Goal: Information Seeking & Learning: Learn about a topic

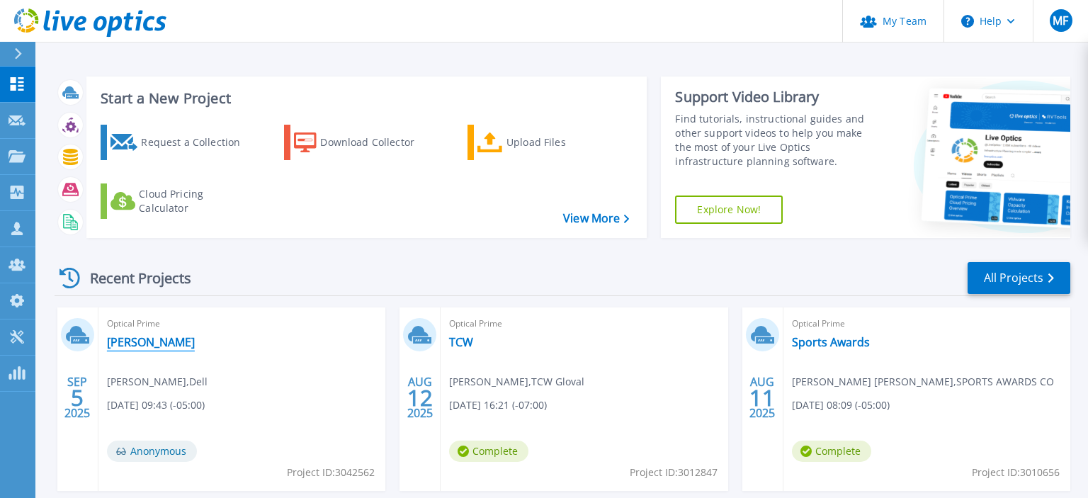
click at [140, 335] on link "[PERSON_NAME]" at bounding box center [151, 342] width 88 height 14
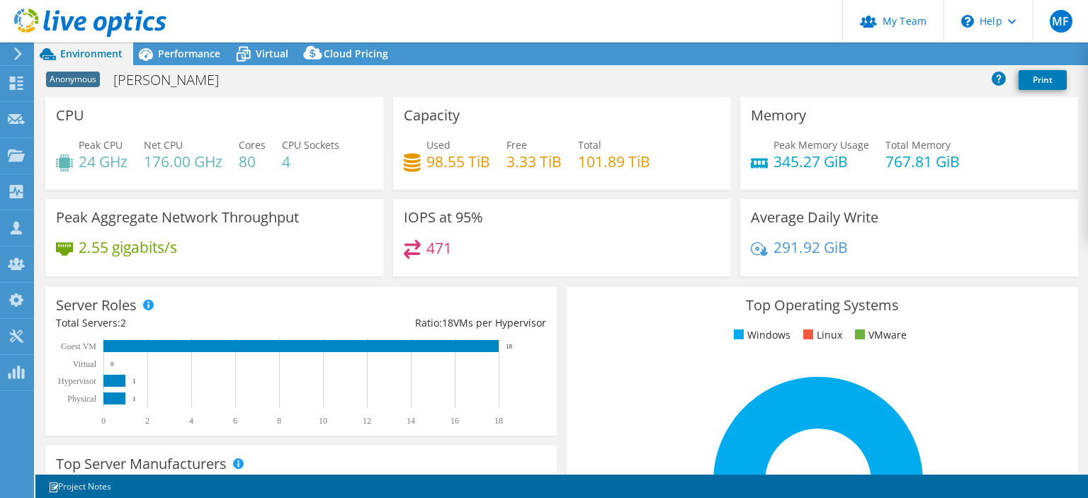
select select "USD"
click at [184, 302] on div "Server Roles Physical Servers represent bare metal servers that were targets of…" at bounding box center [300, 361] width 511 height 149
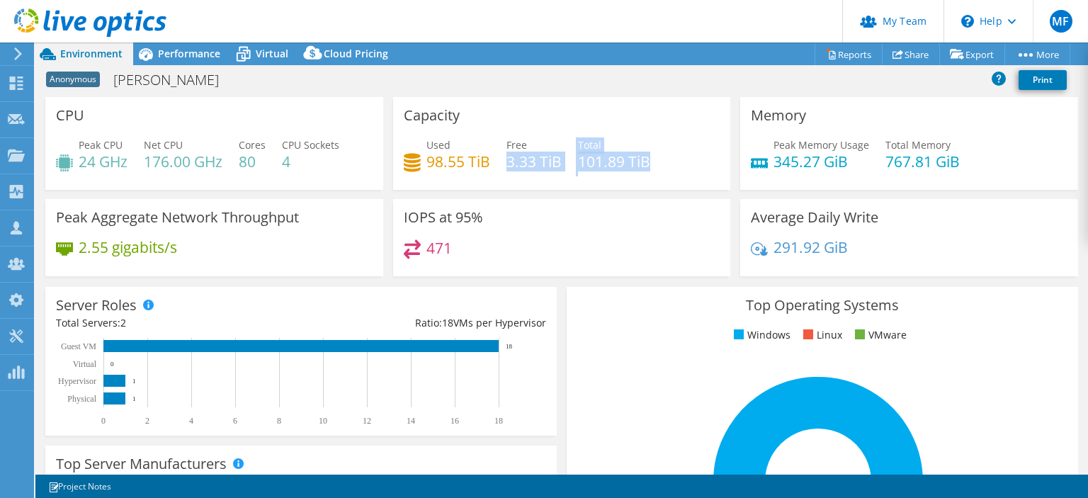
drag, startPoint x: 506, startPoint y: 155, endPoint x: 668, endPoint y: 157, distance: 162.2
click at [668, 157] on div "Used 98.55 TiB Free 3.33 TiB Total 101.89 TiB" at bounding box center [562, 160] width 317 height 46
click at [842, 50] on link "Reports" at bounding box center [849, 54] width 68 height 22
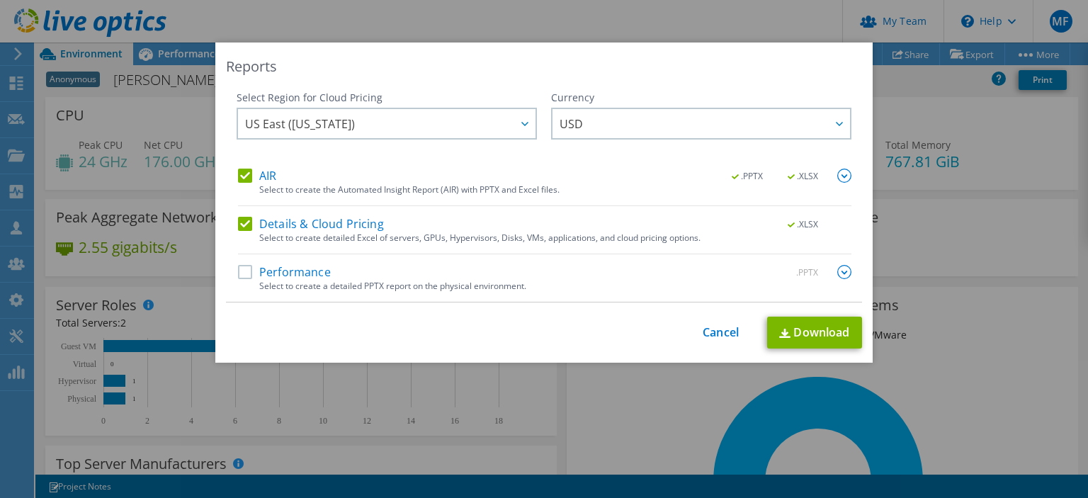
click at [247, 274] on label "Performance" at bounding box center [284, 272] width 93 height 14
click at [0, 0] on input "Performance" at bounding box center [0, 0] width 0 height 0
click at [853, 266] on div "Select Region for Cloud Pricing Asia Pacific (Hong Kong) Asia Pacific (Mumbai) …" at bounding box center [544, 197] width 636 height 212
click at [849, 269] on img at bounding box center [844, 272] width 14 height 14
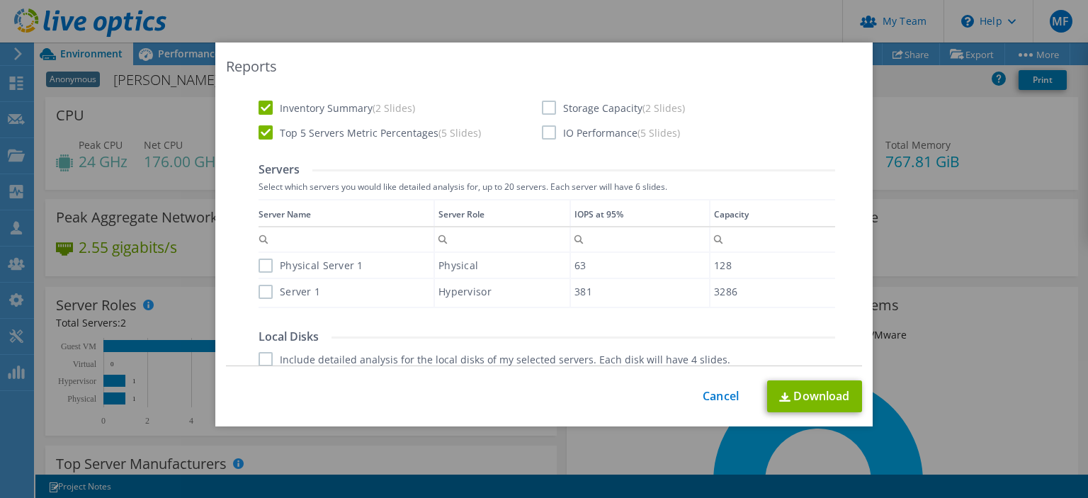
scroll to position [368, 0]
click at [261, 273] on div "Physical Server 1" at bounding box center [346, 265] width 175 height 25
click at [265, 264] on label "Physical Server 1" at bounding box center [311, 266] width 105 height 14
click at [0, 0] on input "Physical Server 1" at bounding box center [0, 0] width 0 height 0
click at [262, 285] on label "Server 1" at bounding box center [290, 292] width 62 height 14
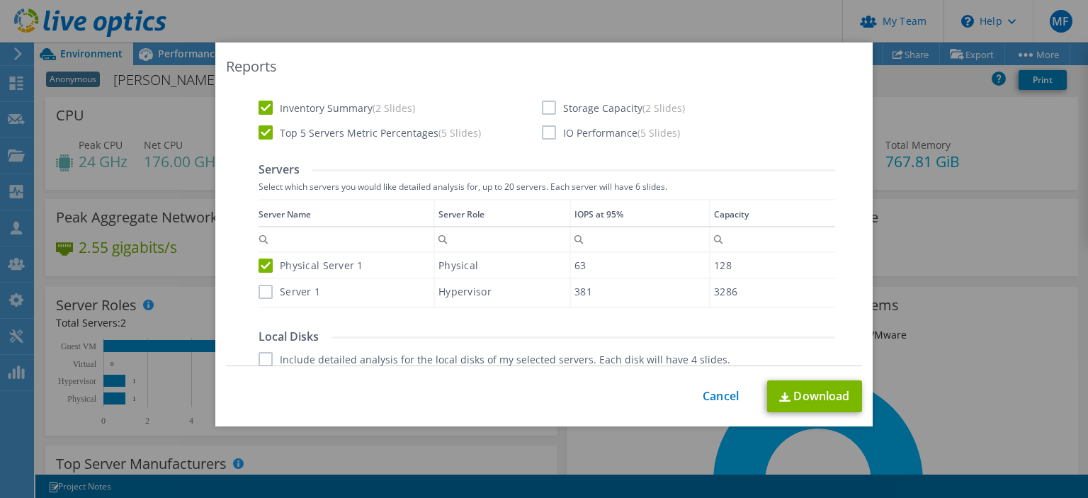
click at [0, 0] on input "Server 1" at bounding box center [0, 0] width 0 height 0
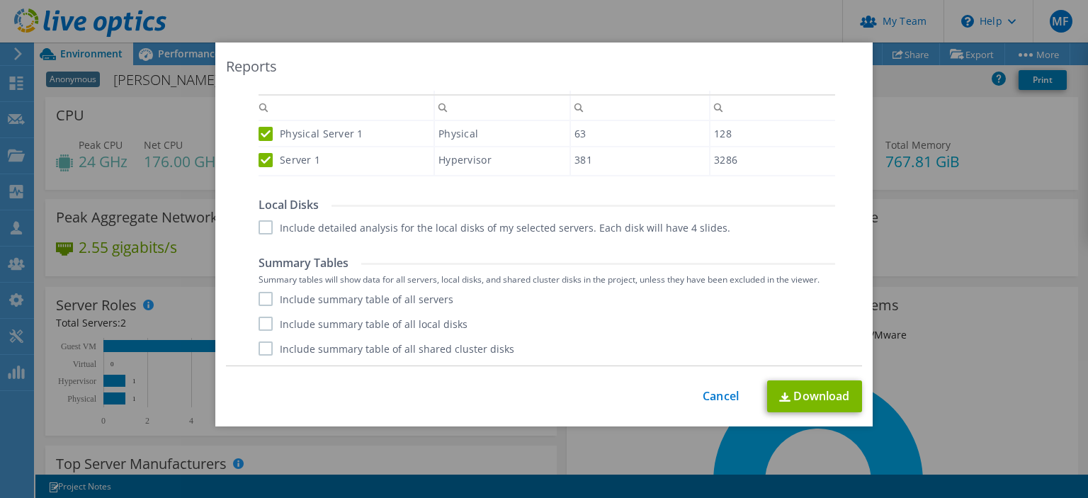
click at [571, 227] on label "Include detailed analysis for the local disks of my selected servers. Each disk…" at bounding box center [495, 227] width 472 height 14
click at [0, 0] on input "Include detailed analysis for the local disks of my selected servers. Each disk…" at bounding box center [0, 0] width 0 height 0
click at [378, 298] on label "Include summary table of all servers" at bounding box center [356, 299] width 195 height 14
click at [0, 0] on input "Include summary table of all servers" at bounding box center [0, 0] width 0 height 0
click at [810, 406] on link "Download" at bounding box center [814, 396] width 95 height 32
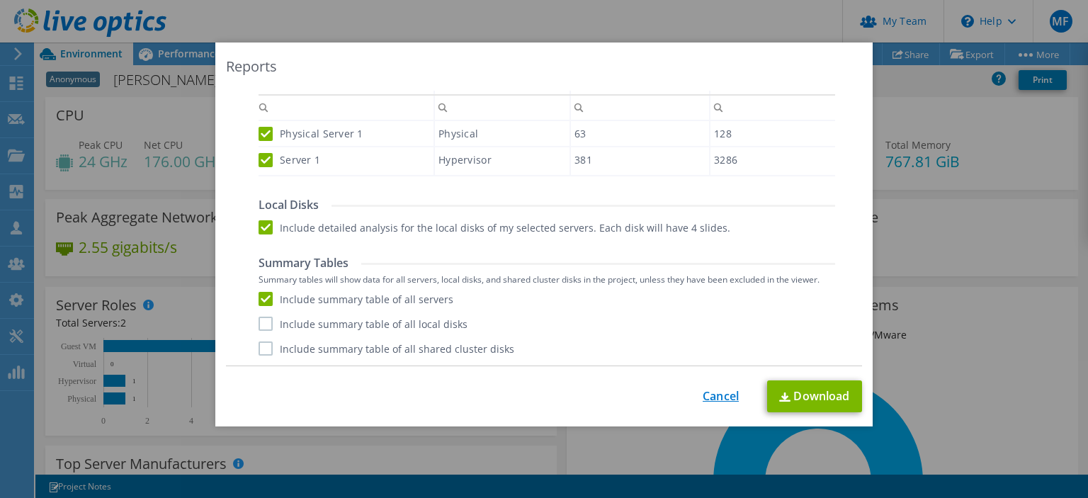
click at [717, 395] on link "Cancel" at bounding box center [721, 396] width 36 height 13
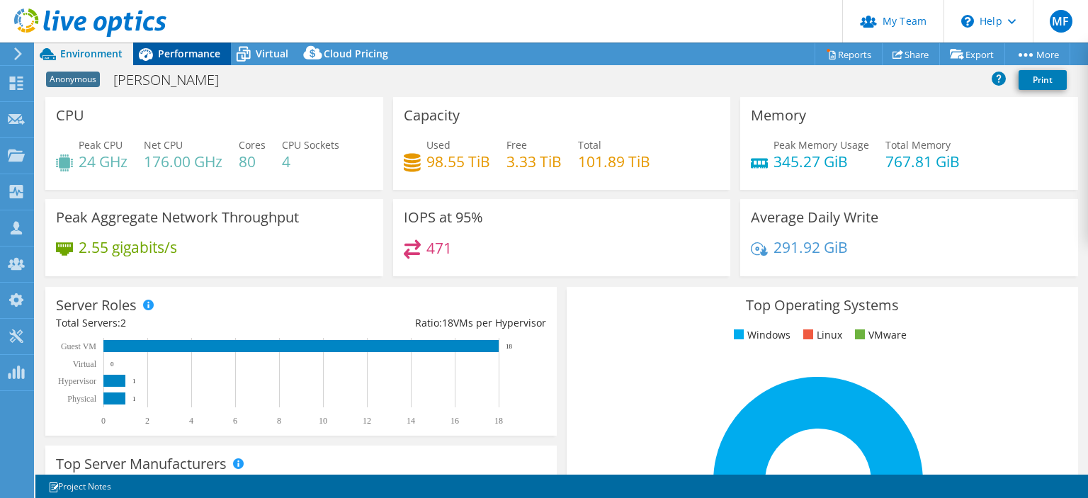
click at [205, 51] on span "Performance" at bounding box center [189, 53] width 62 height 13
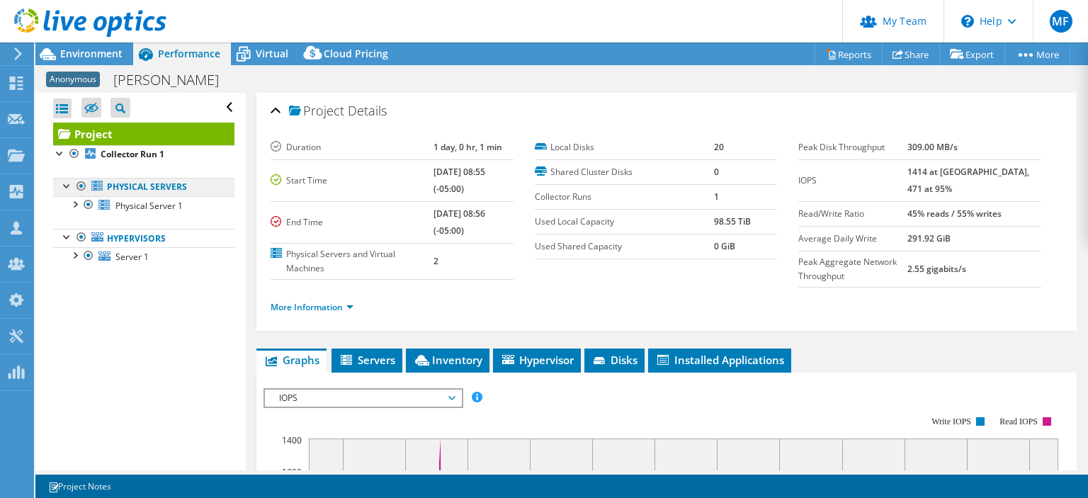
click at [137, 185] on link "Physical Servers" at bounding box center [143, 187] width 181 height 18
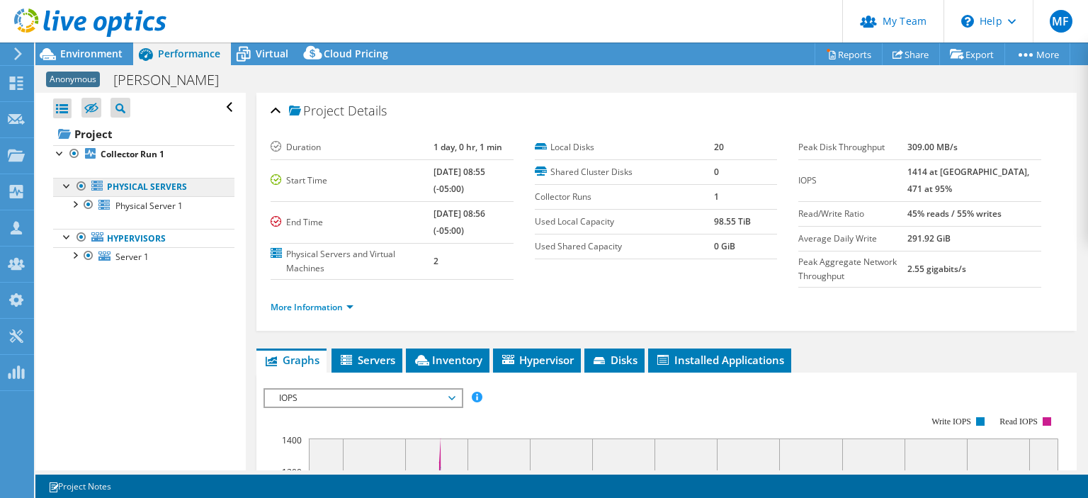
click at [135, 195] on link "Physical Servers" at bounding box center [143, 187] width 181 height 18
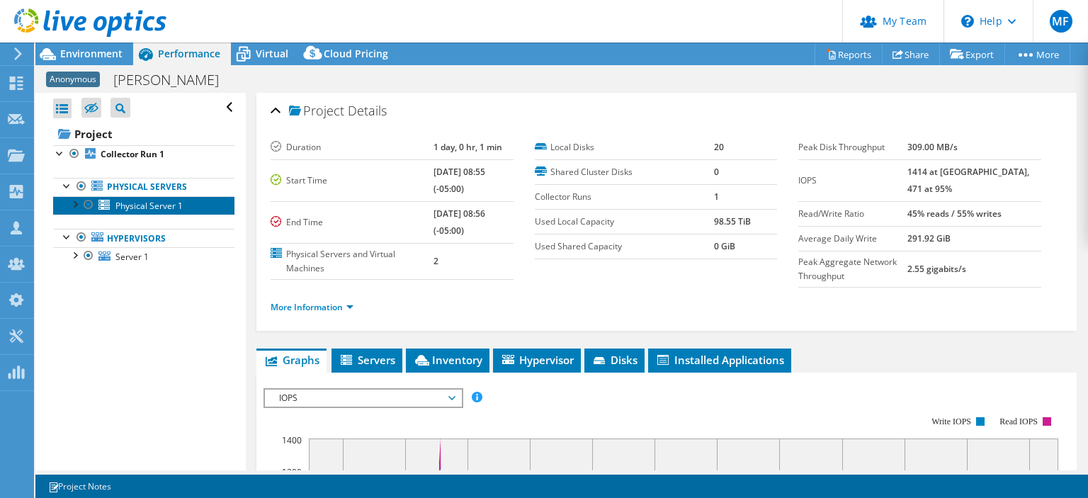
click at [133, 205] on span "Physical Server 1" at bounding box center [148, 206] width 67 height 12
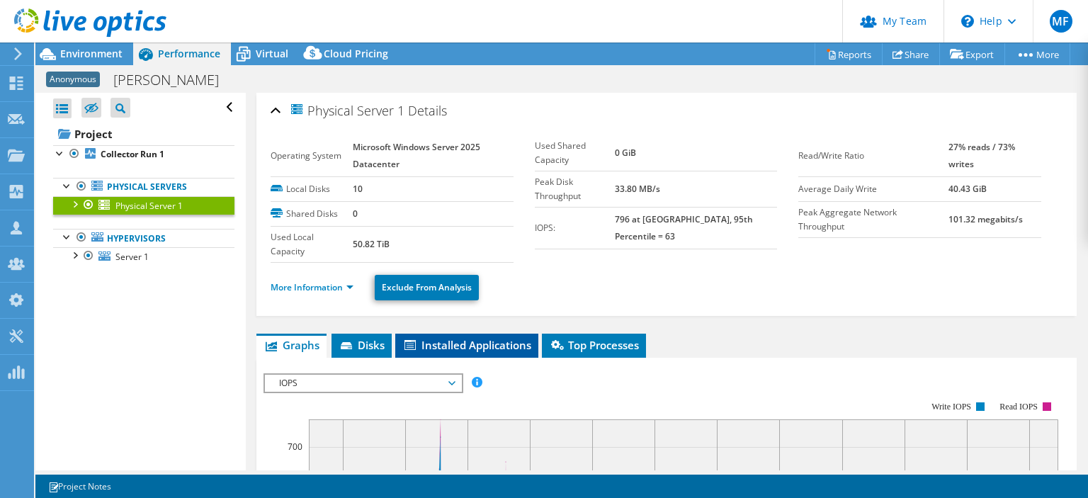
click at [503, 341] on span "Installed Applications" at bounding box center [466, 345] width 129 height 14
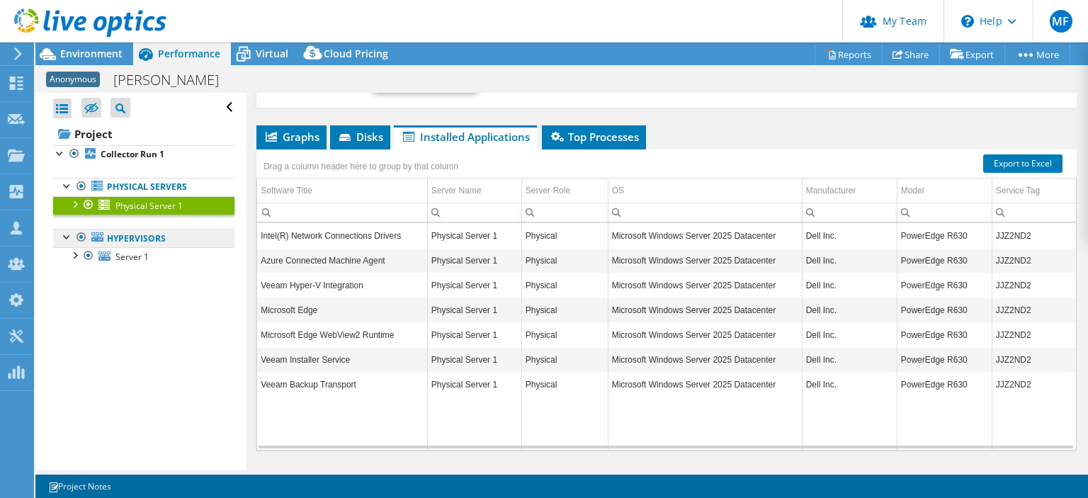
scroll to position [207, 0]
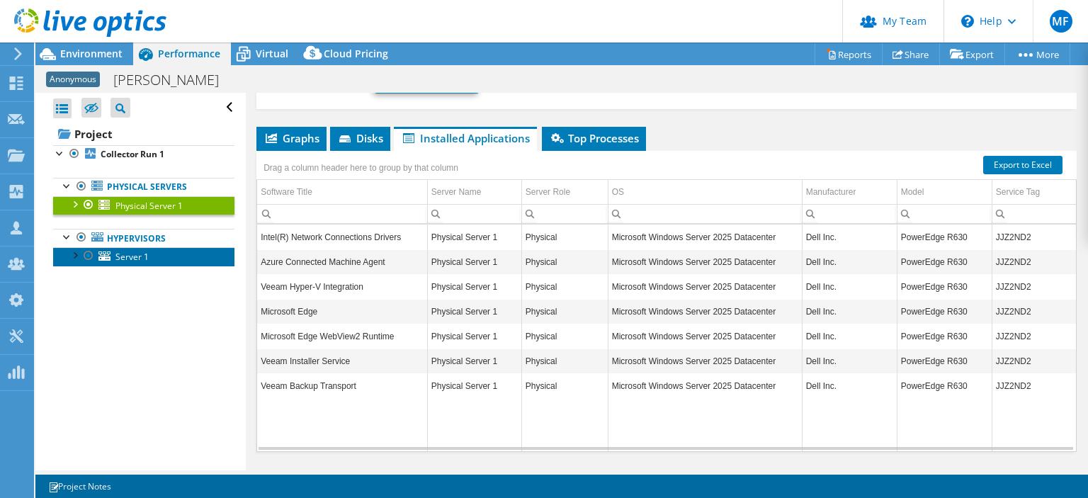
click at [137, 260] on span "Server 1" at bounding box center [131, 257] width 33 height 12
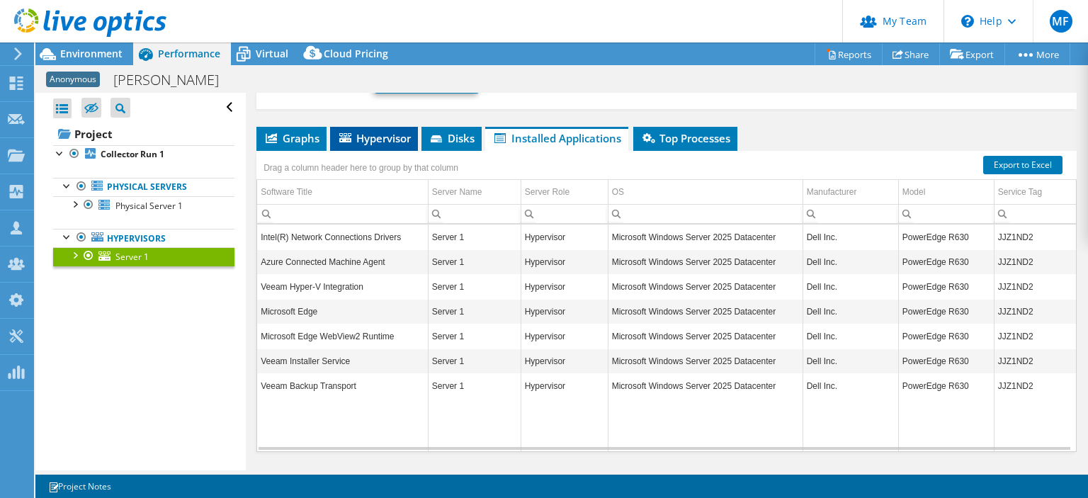
click at [371, 146] on li "Hypervisor" at bounding box center [374, 139] width 88 height 24
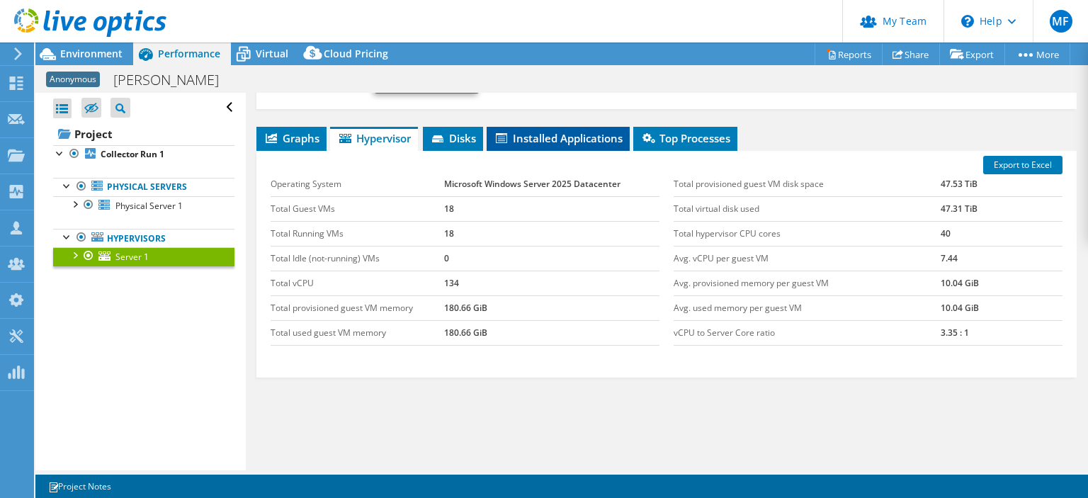
click at [583, 127] on li "Installed Applications" at bounding box center [558, 139] width 143 height 24
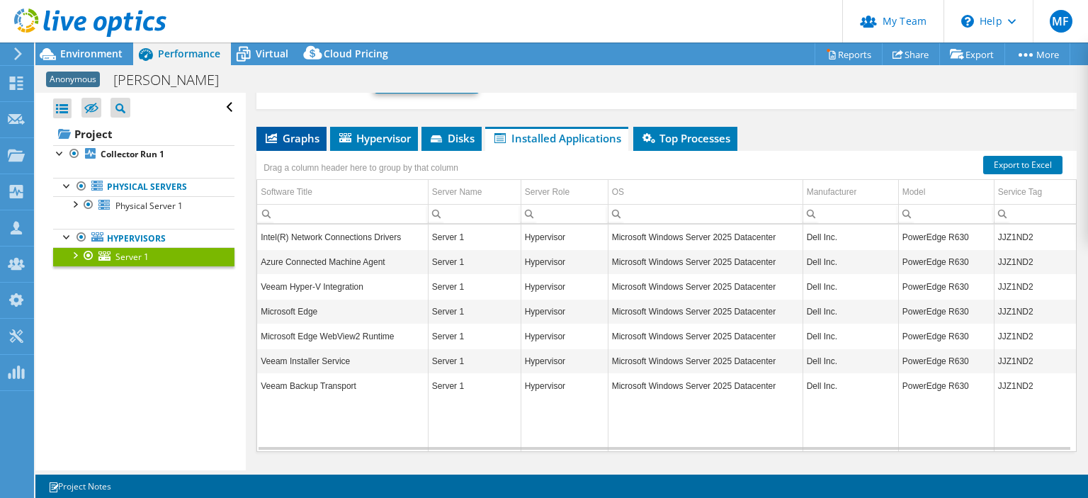
click at [283, 143] on span "Graphs" at bounding box center [292, 138] width 56 height 14
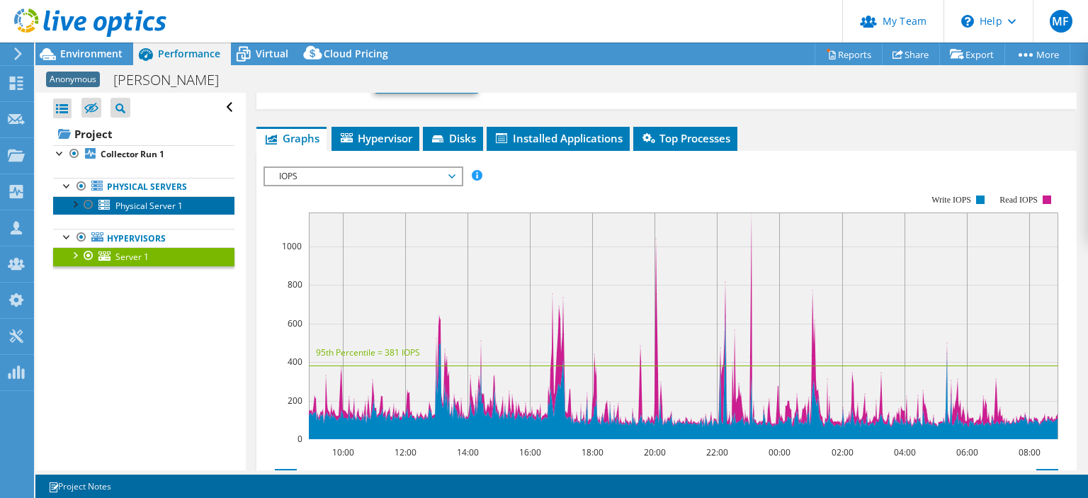
click at [144, 208] on span "Physical Server 1" at bounding box center [148, 206] width 67 height 12
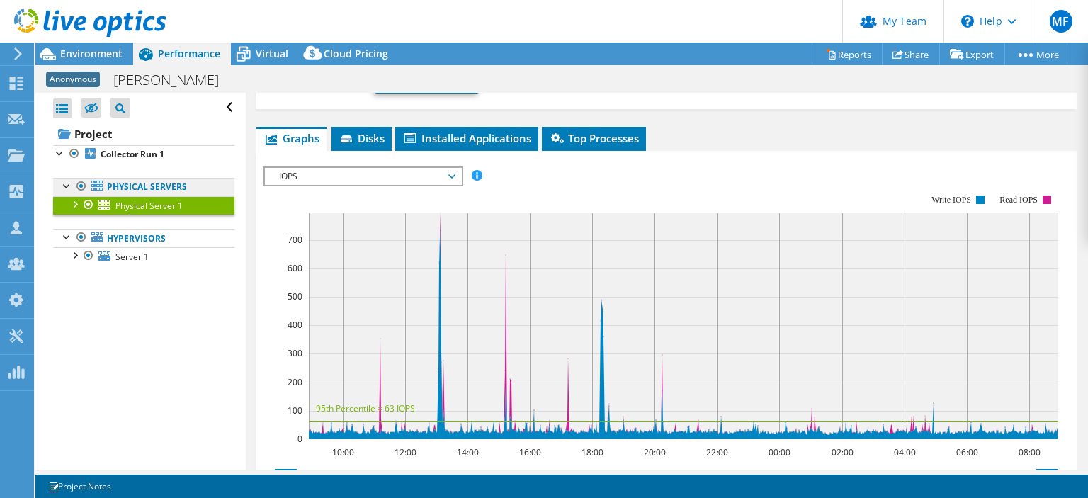
click at [146, 188] on link "Physical Servers" at bounding box center [143, 187] width 181 height 18
click at [73, 57] on span "Environment" at bounding box center [91, 53] width 62 height 13
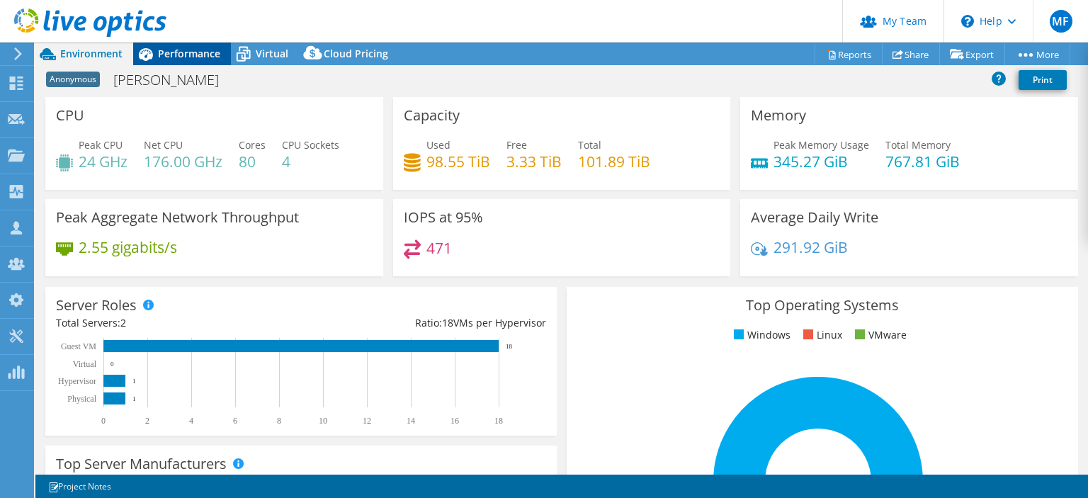
click at [175, 50] on span "Performance" at bounding box center [189, 53] width 62 height 13
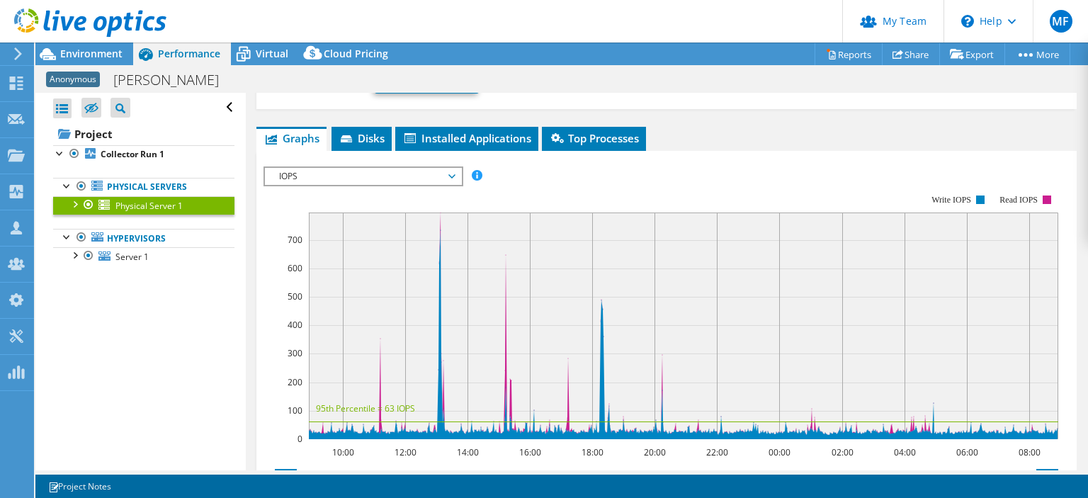
click at [361, 174] on span "IOPS" at bounding box center [363, 176] width 182 height 17
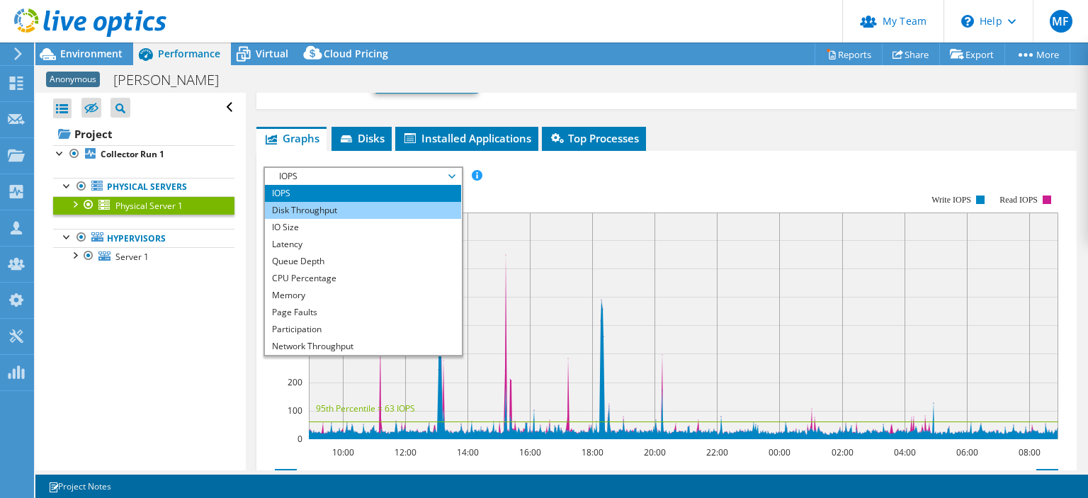
click at [362, 202] on li "Disk Throughput" at bounding box center [363, 210] width 196 height 17
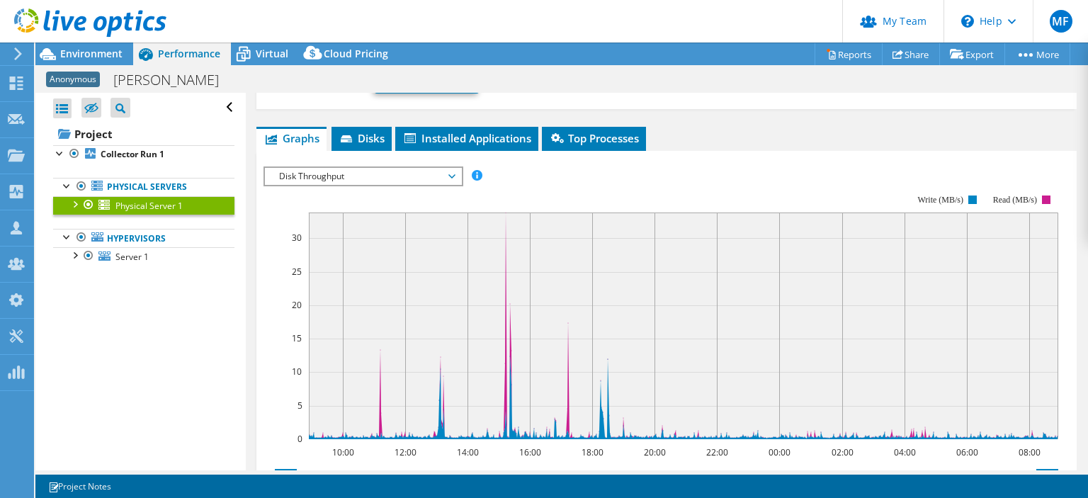
click at [351, 175] on span "Disk Throughput" at bounding box center [363, 176] width 182 height 17
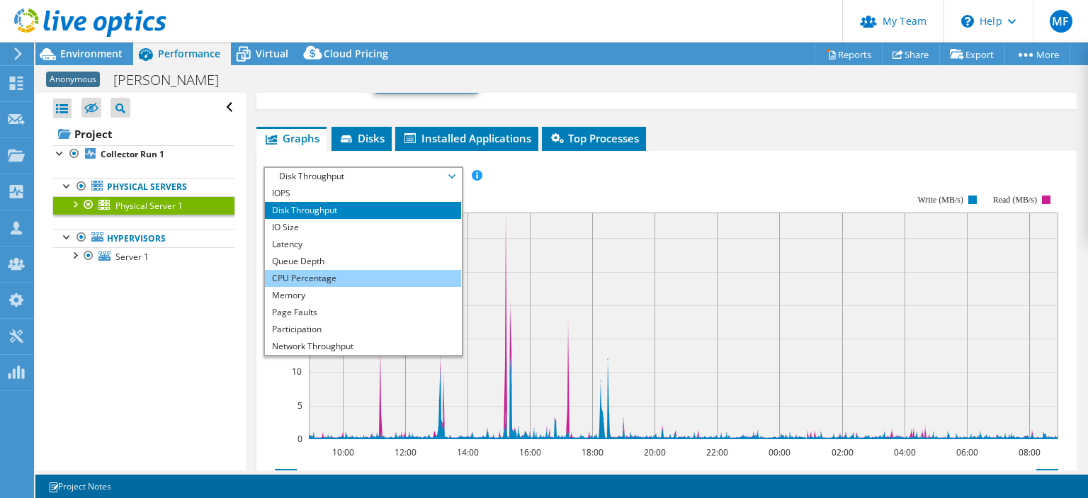
click at [327, 274] on li "CPU Percentage" at bounding box center [363, 278] width 196 height 17
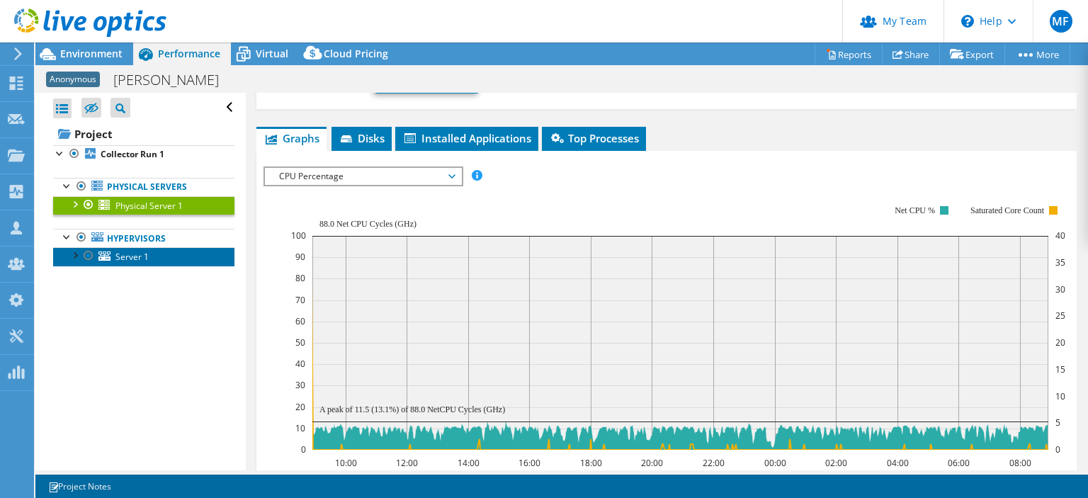
click at [130, 258] on span "Server 1" at bounding box center [131, 257] width 33 height 12
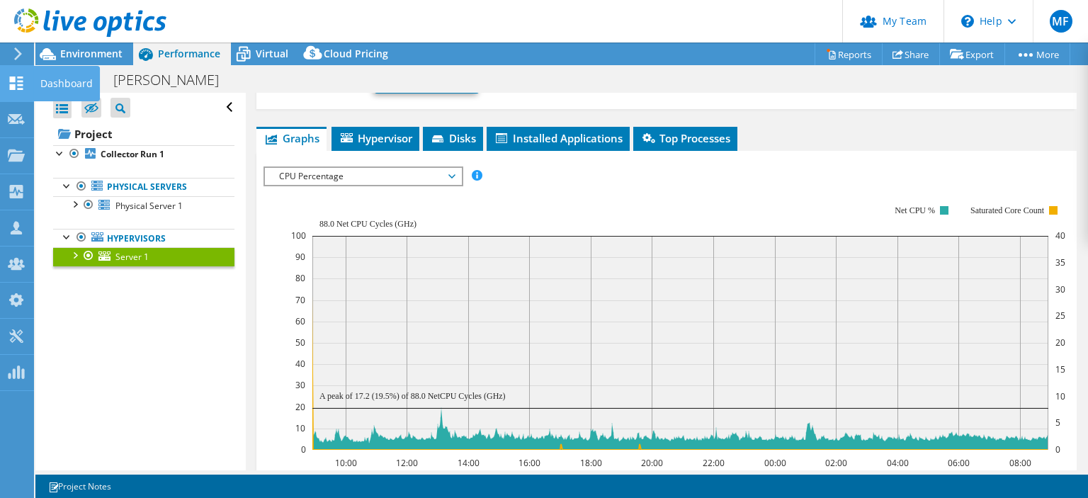
click at [23, 80] on icon at bounding box center [16, 83] width 17 height 13
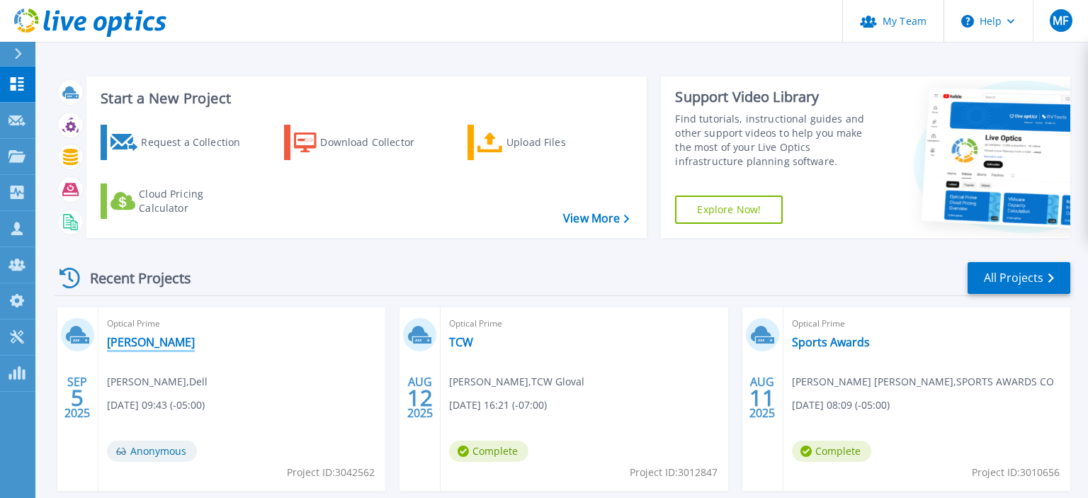
click at [126, 341] on link "[PERSON_NAME]" at bounding box center [151, 342] width 88 height 14
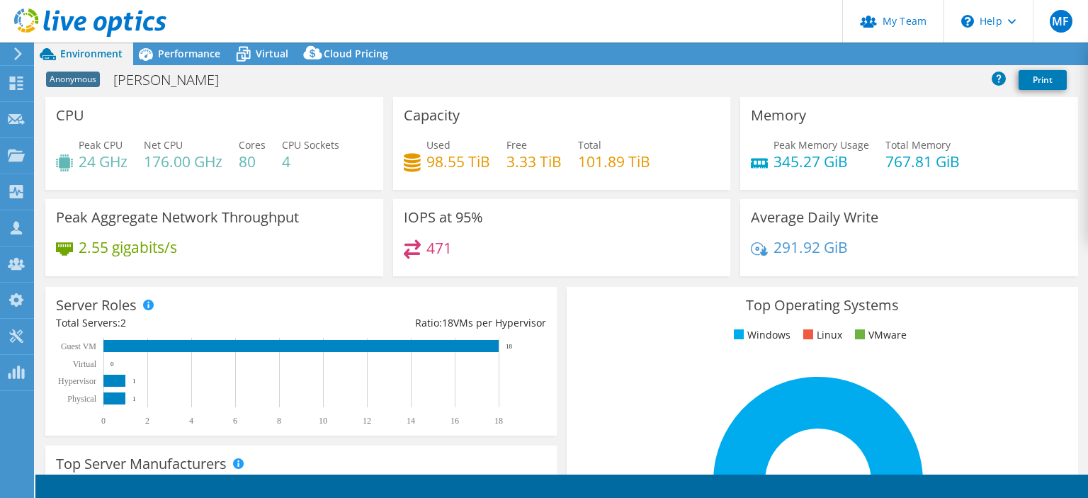
select select "USD"
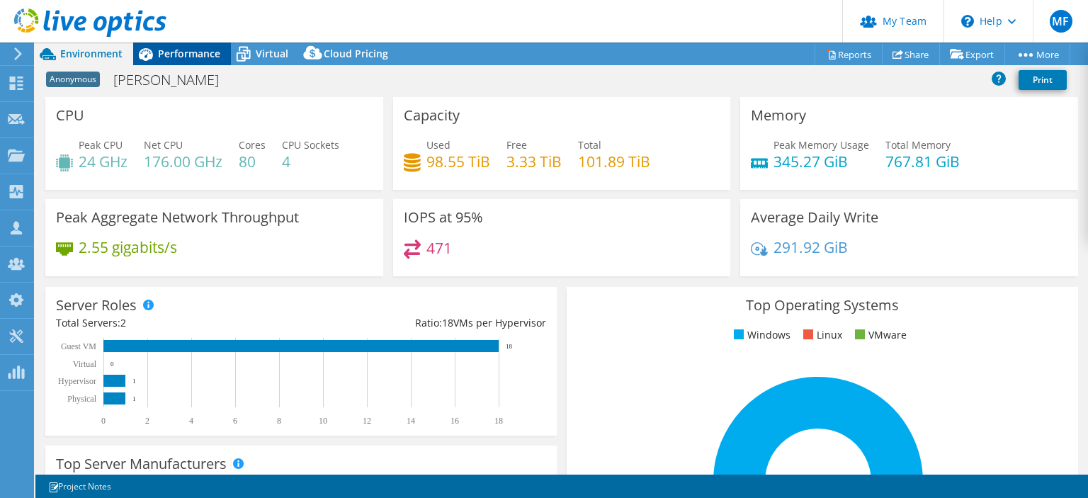
click at [184, 53] on span "Performance" at bounding box center [189, 53] width 62 height 13
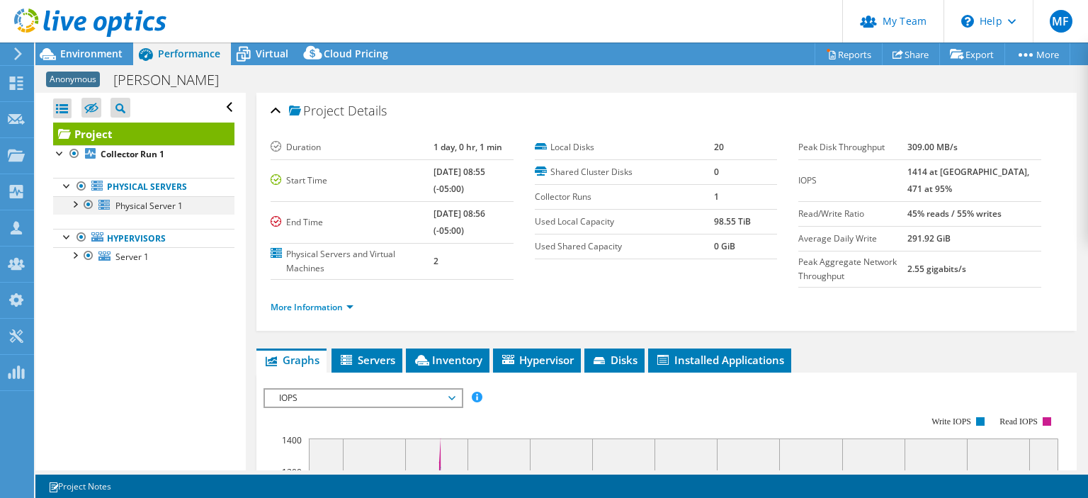
click at [86, 205] on div at bounding box center [88, 204] width 14 height 17
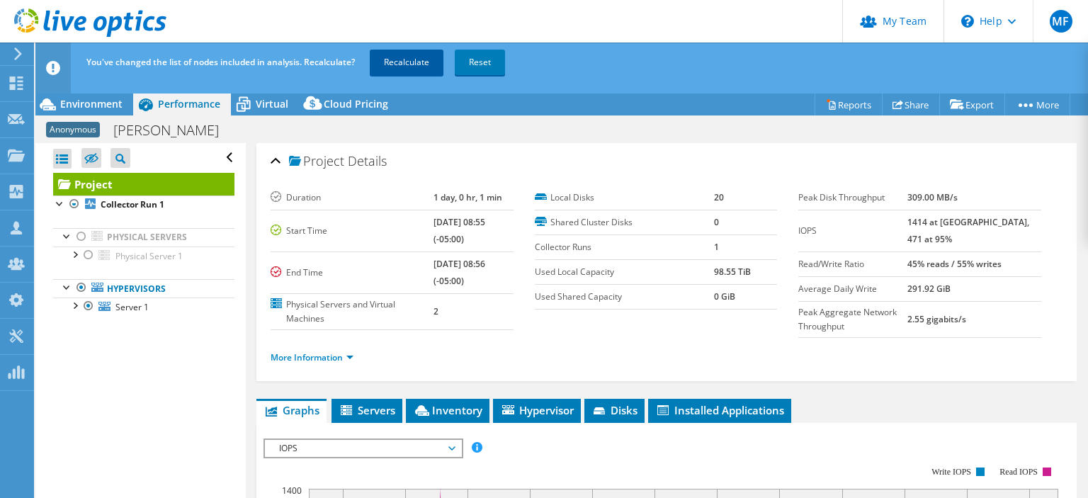
click at [408, 57] on link "Recalculate" at bounding box center [407, 63] width 74 height 26
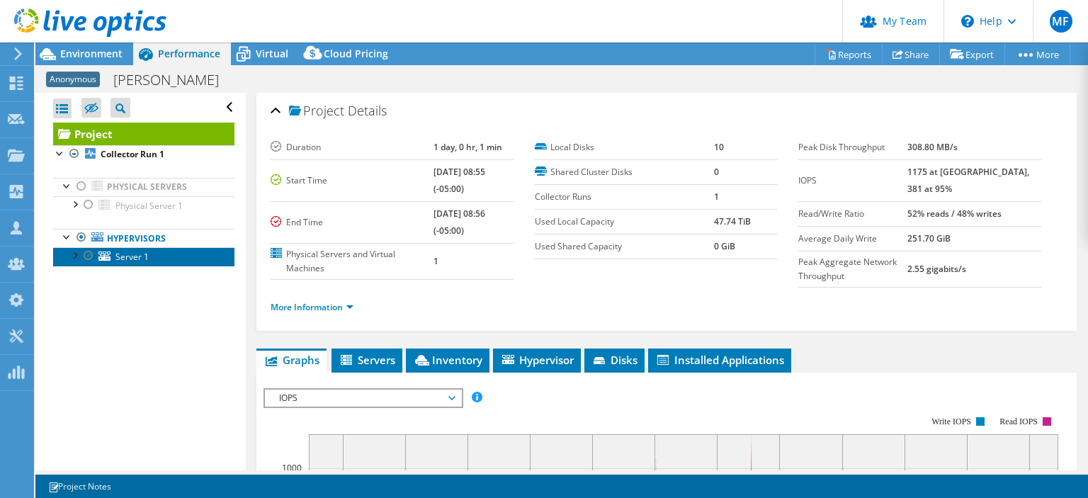
click at [126, 256] on span "Server 1" at bounding box center [131, 257] width 33 height 12
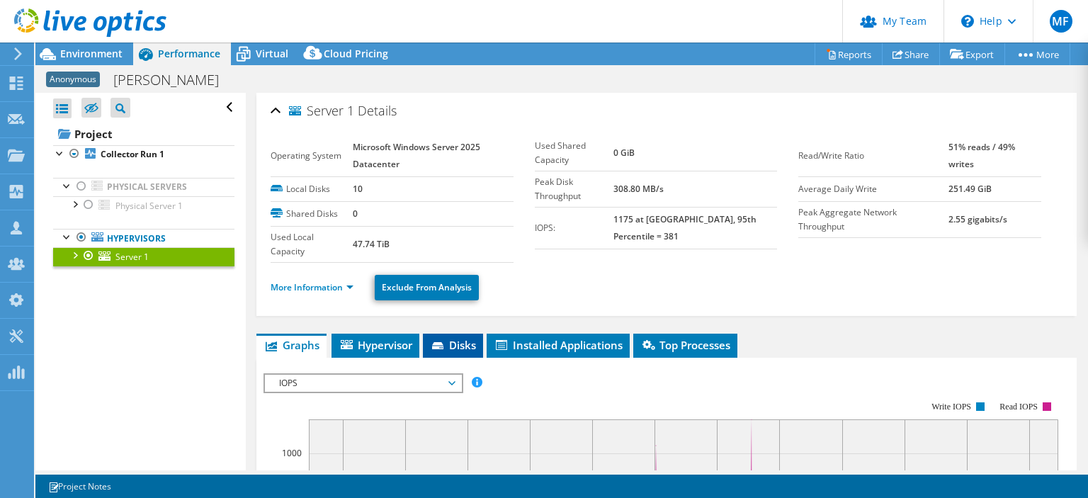
click at [456, 339] on span "Disks" at bounding box center [453, 345] width 46 height 14
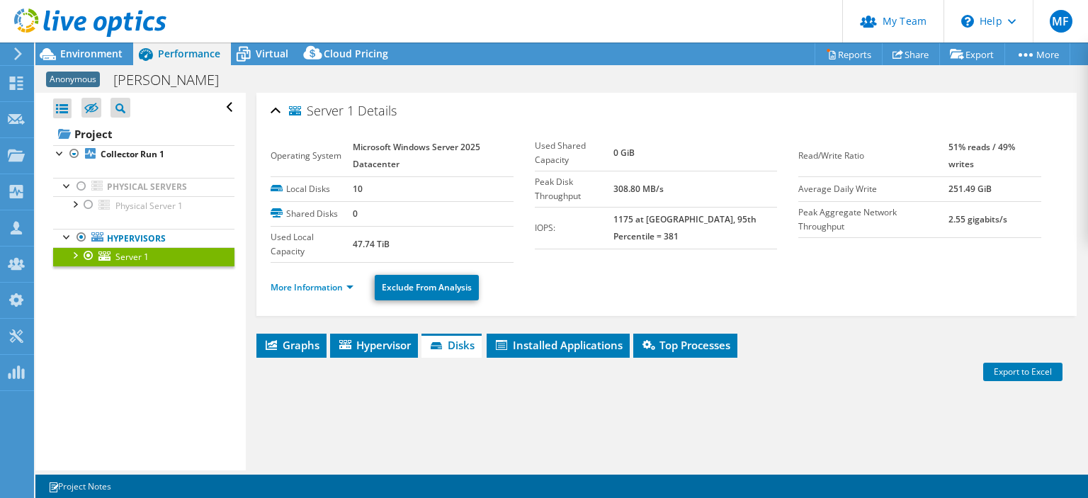
click at [81, 394] on div "Open All Close All Hide Excluded Nodes Project Tree Filter" at bounding box center [140, 282] width 210 height 378
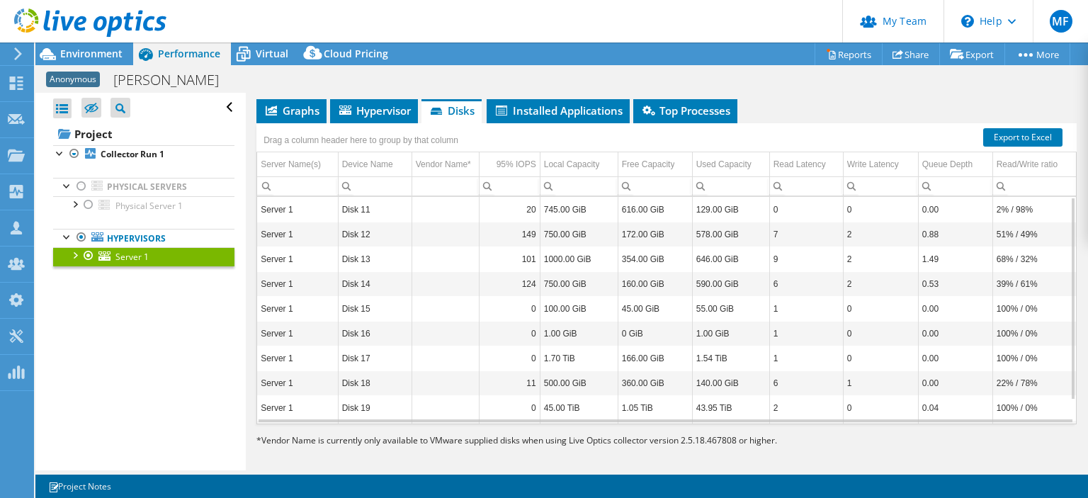
scroll to position [235, 0]
click at [78, 254] on div at bounding box center [74, 254] width 14 height 14
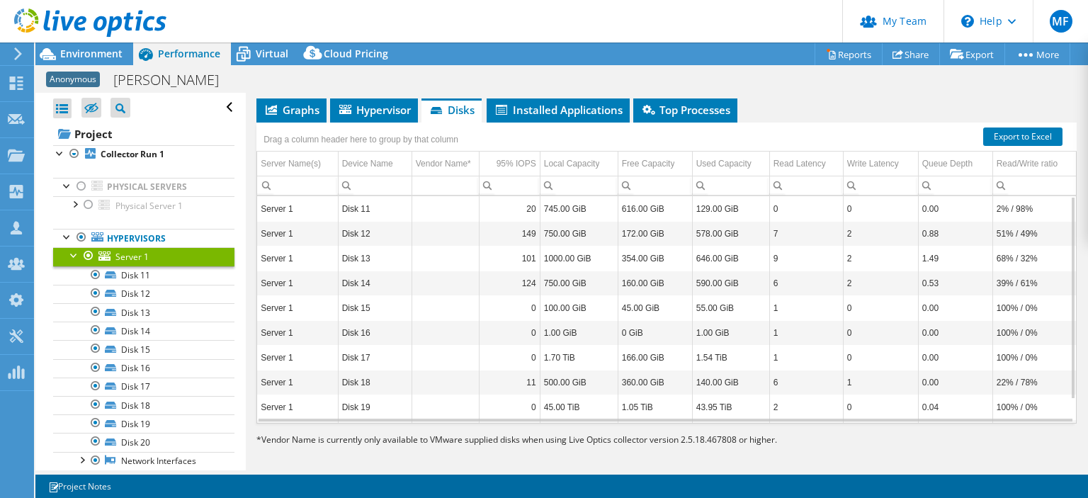
click at [78, 254] on div at bounding box center [74, 254] width 14 height 14
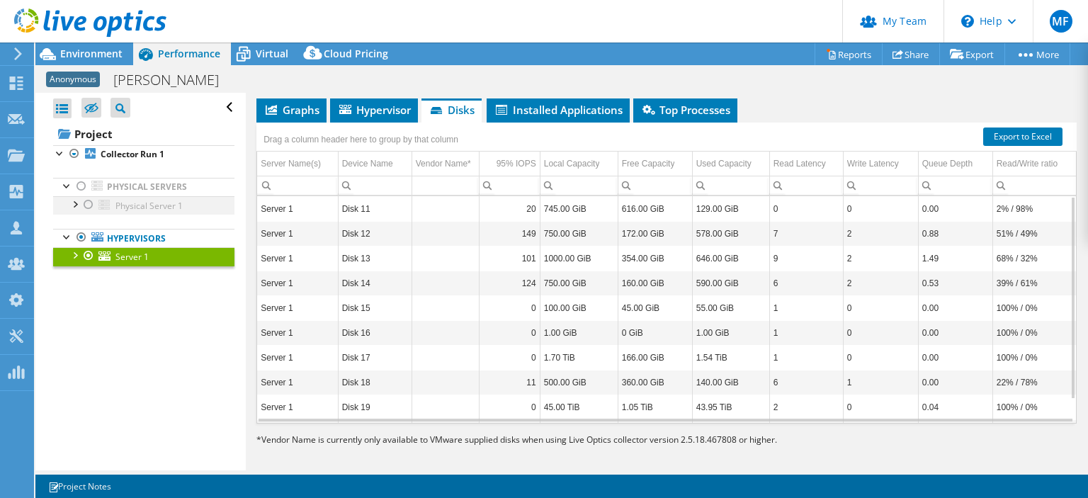
click at [79, 203] on div at bounding box center [74, 203] width 14 height 14
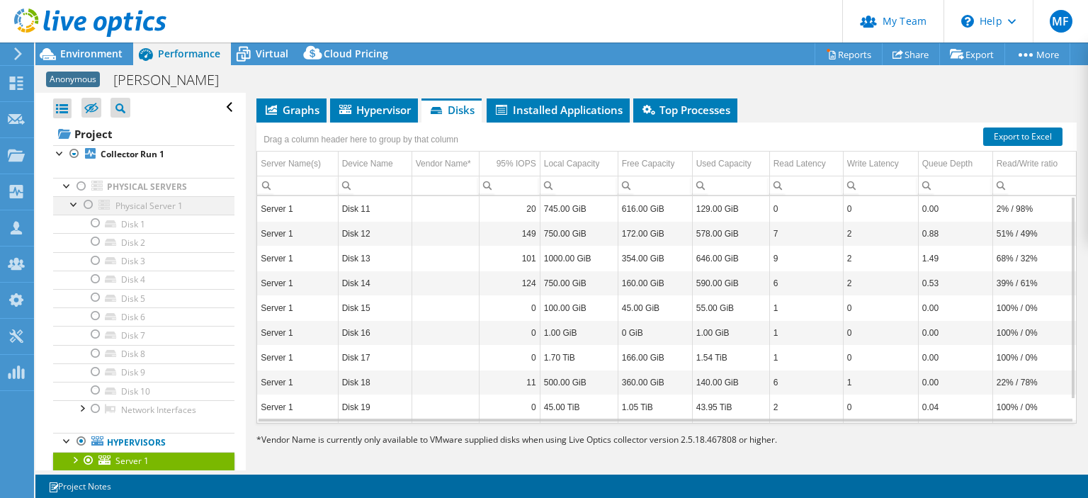
click at [73, 203] on div at bounding box center [74, 203] width 14 height 14
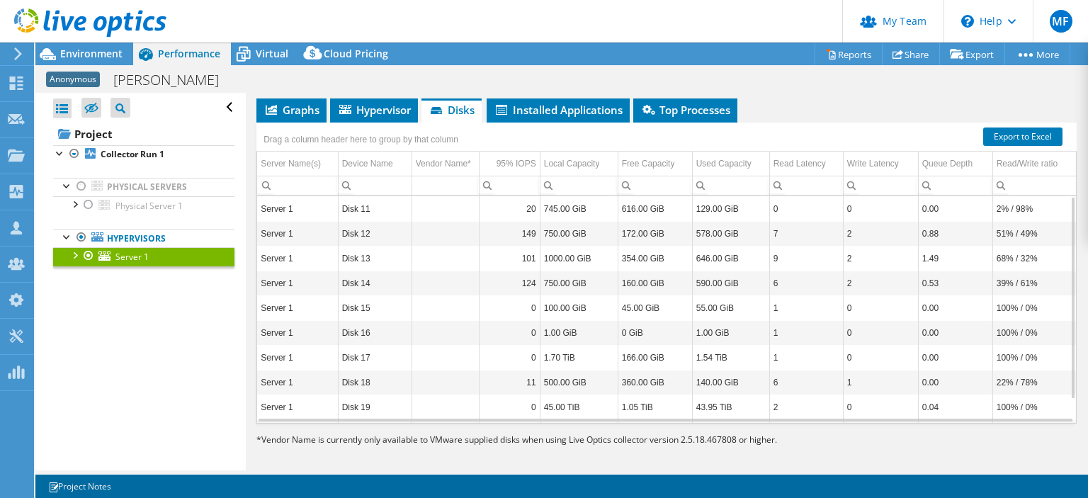
click at [71, 249] on div at bounding box center [74, 254] width 14 height 14
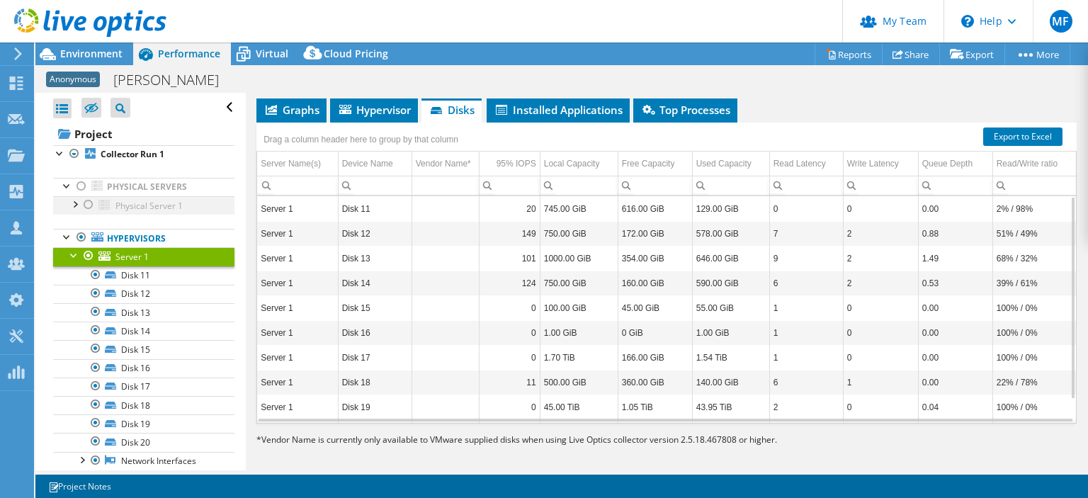
click at [73, 205] on div at bounding box center [74, 203] width 14 height 14
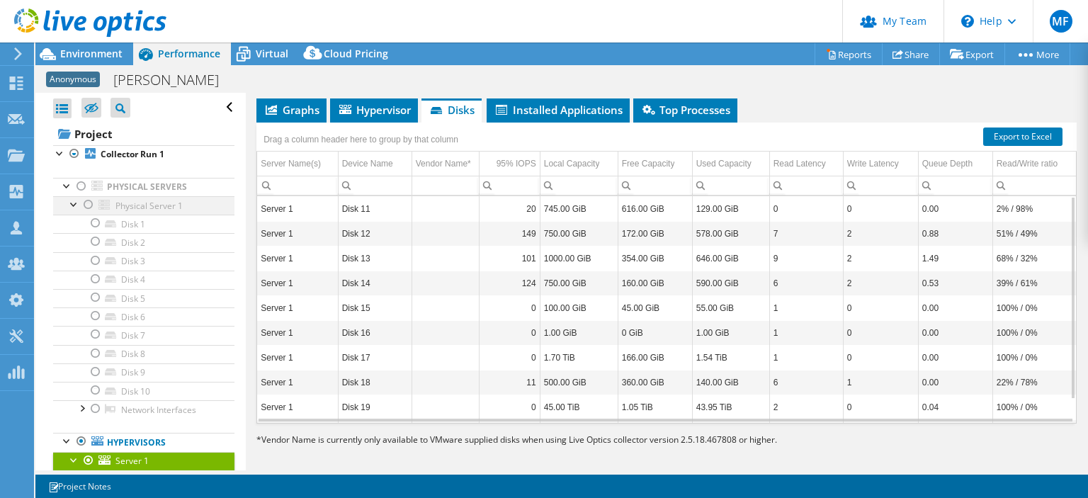
click at [73, 205] on div at bounding box center [74, 203] width 14 height 14
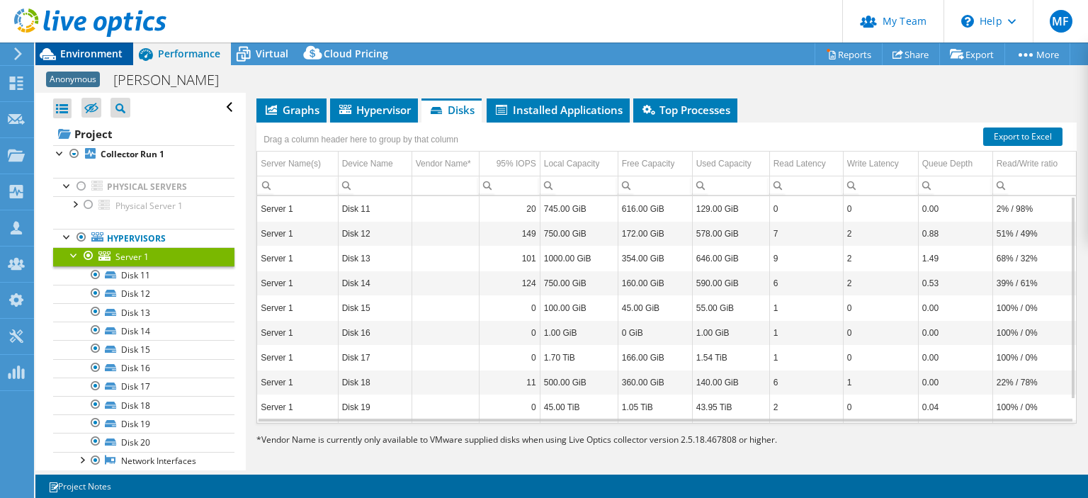
click at [84, 60] on span "Environment" at bounding box center [91, 53] width 62 height 13
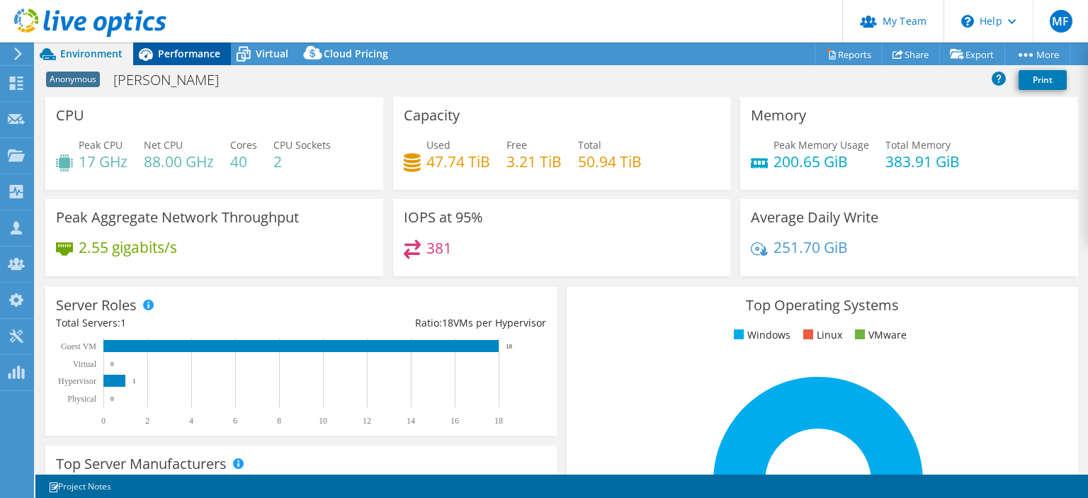
click at [156, 62] on icon at bounding box center [145, 54] width 25 height 25
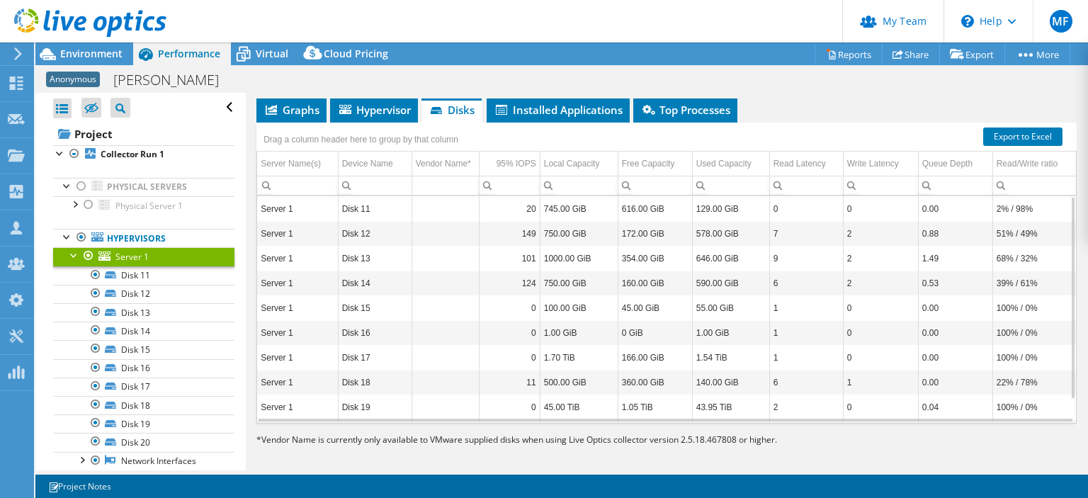
scroll to position [0, 0]
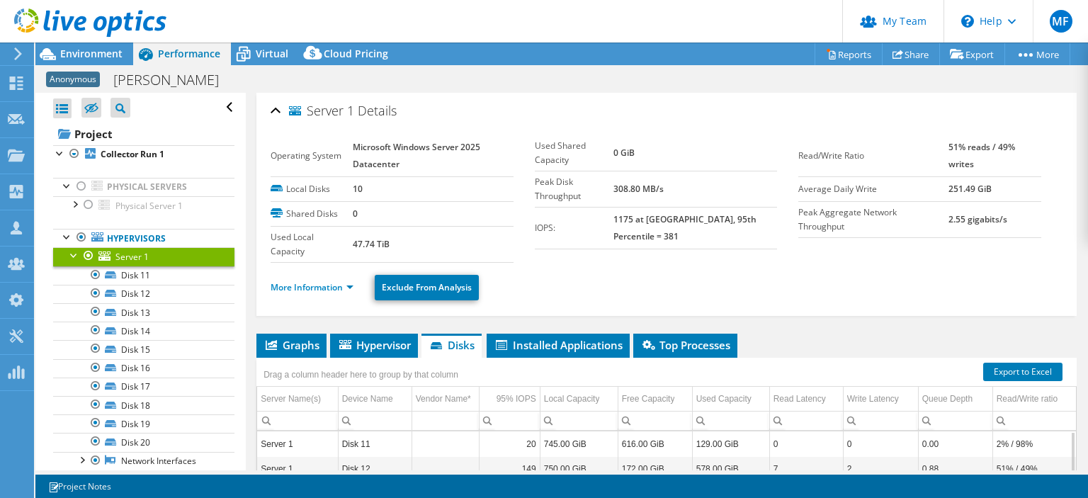
click at [100, 43] on div at bounding box center [83, 23] width 166 height 47
click at [102, 58] on span "Environment" at bounding box center [91, 53] width 62 height 13
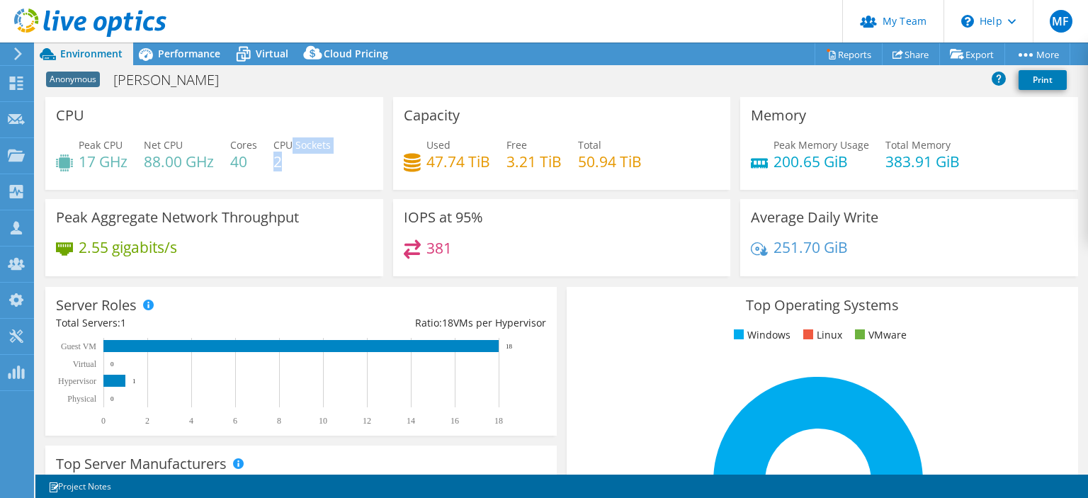
click at [295, 151] on div "CPU Sockets 2" at bounding box center [301, 153] width 57 height 32
click at [681, 370] on rect at bounding box center [818, 482] width 482 height 248
click at [196, 53] on span "Performance" at bounding box center [189, 53] width 62 height 13
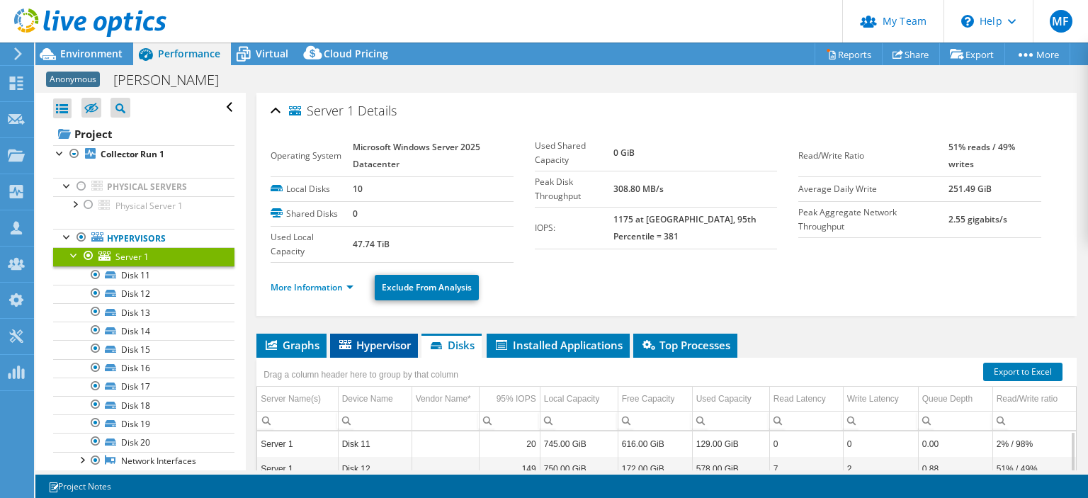
click at [363, 347] on span "Hypervisor" at bounding box center [374, 345] width 74 height 14
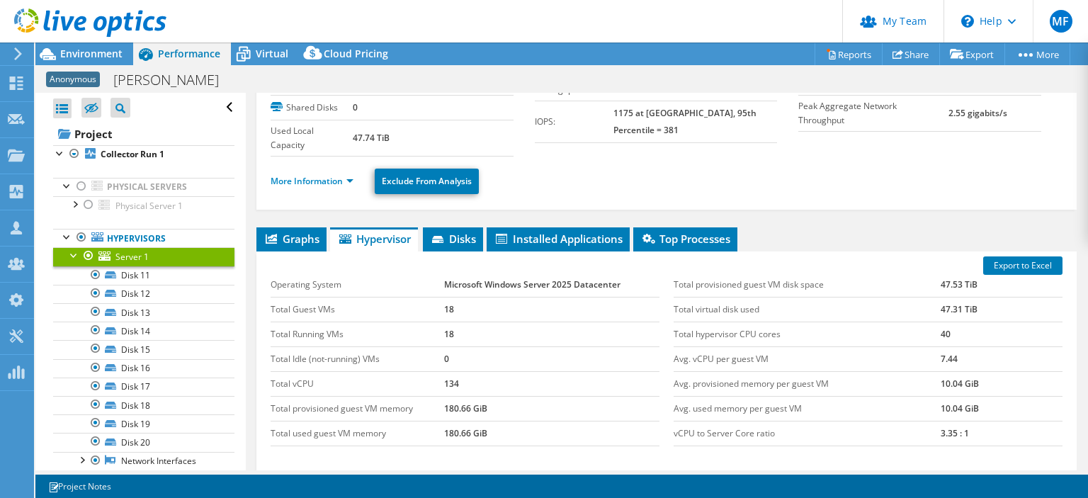
scroll to position [108, 0]
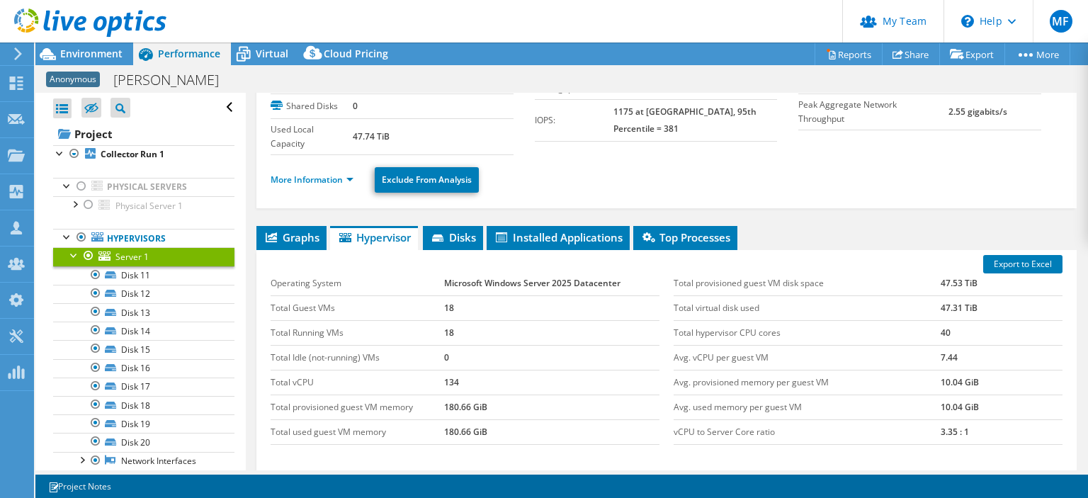
click at [952, 305] on td "47.31 TiB" at bounding box center [1002, 307] width 122 height 25
click at [965, 378] on td "10.04 GiB" at bounding box center [1002, 382] width 122 height 25
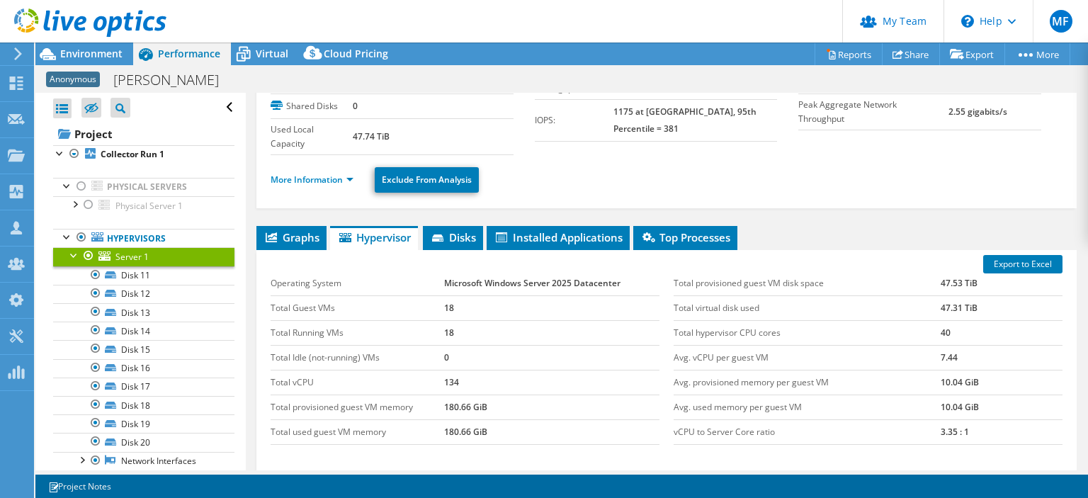
click at [965, 378] on td "10.04 GiB" at bounding box center [1002, 382] width 122 height 25
click at [958, 397] on td "10.04 GiB" at bounding box center [1002, 407] width 122 height 25
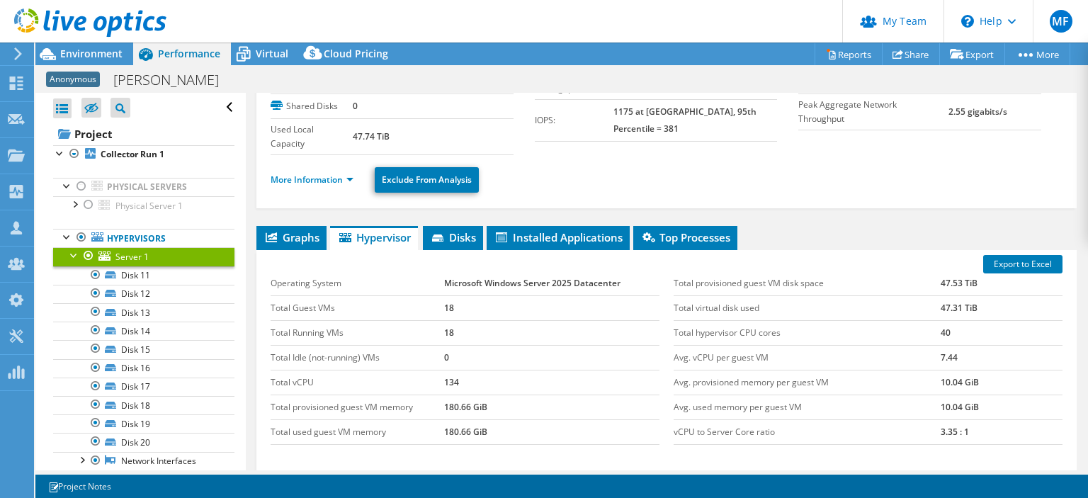
click at [958, 397] on td "10.04 GiB" at bounding box center [1002, 407] width 122 height 25
click at [295, 234] on span "Graphs" at bounding box center [292, 237] width 56 height 14
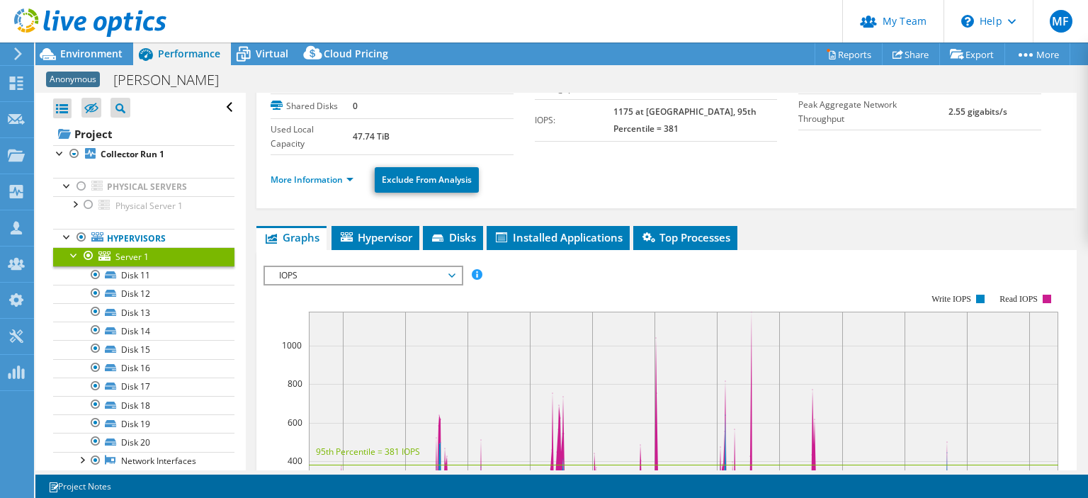
click at [376, 276] on span "IOPS" at bounding box center [363, 275] width 182 height 17
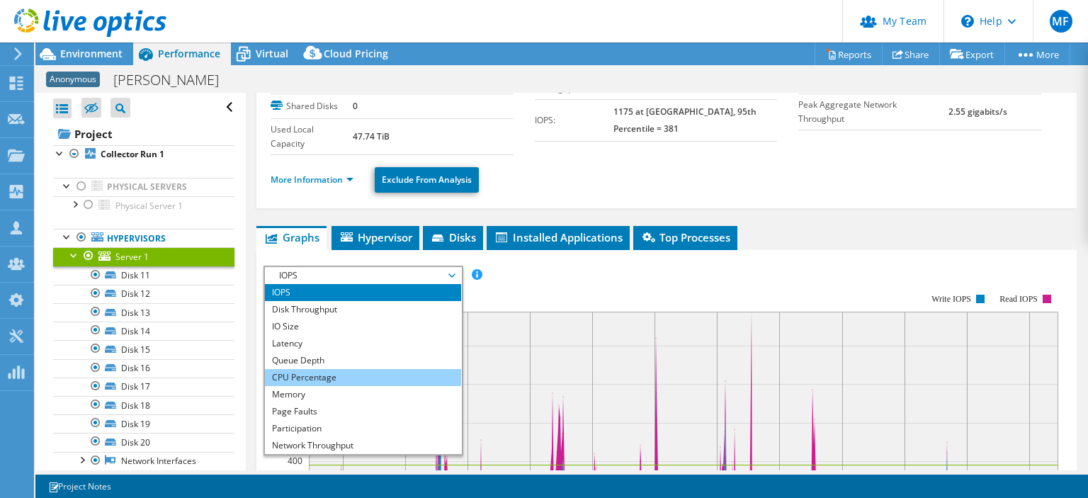
click at [332, 380] on li "CPU Percentage" at bounding box center [363, 377] width 196 height 17
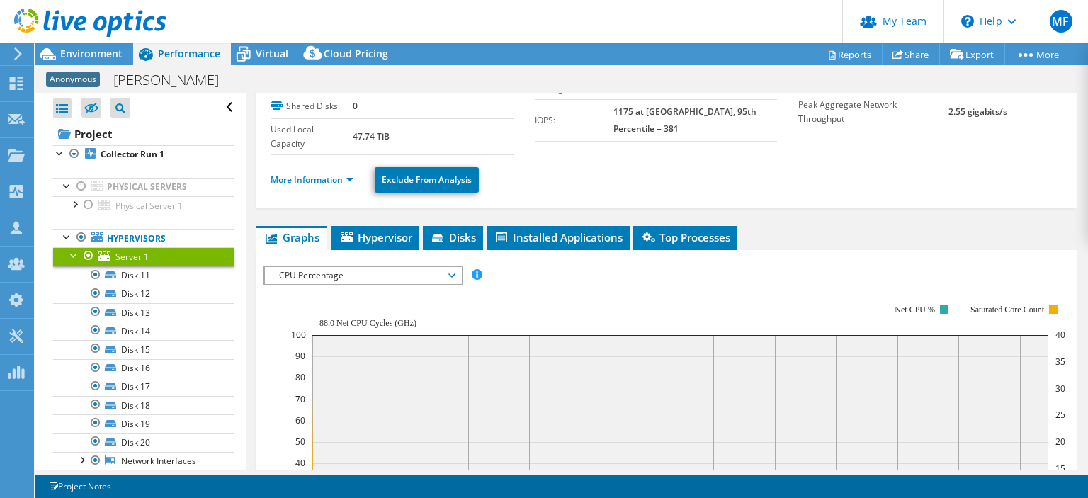
drag, startPoint x: 1081, startPoint y: 188, endPoint x: 1087, endPoint y: 259, distance: 71.8
drag, startPoint x: 1087, startPoint y: 259, endPoint x: 1087, endPoint y: 337, distance: 77.9
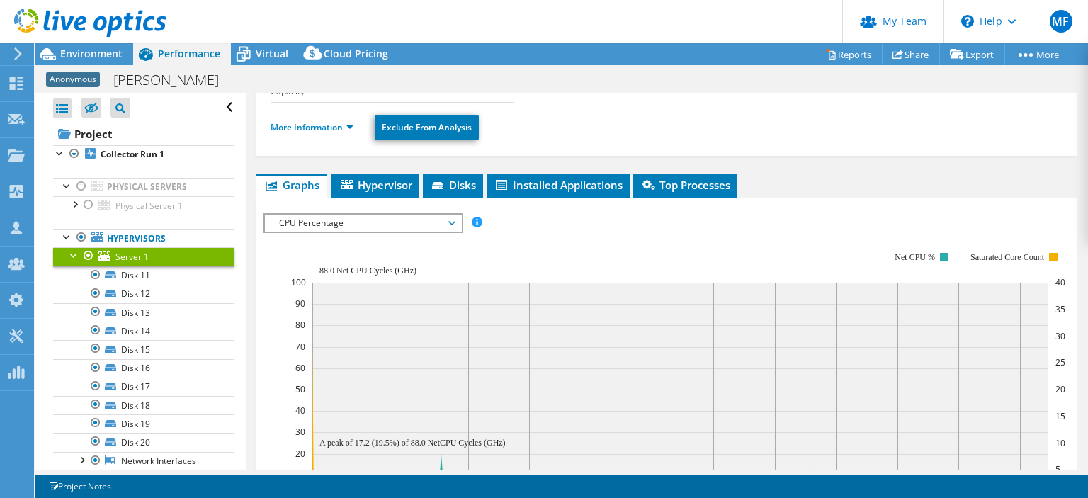
scroll to position [162, 0]
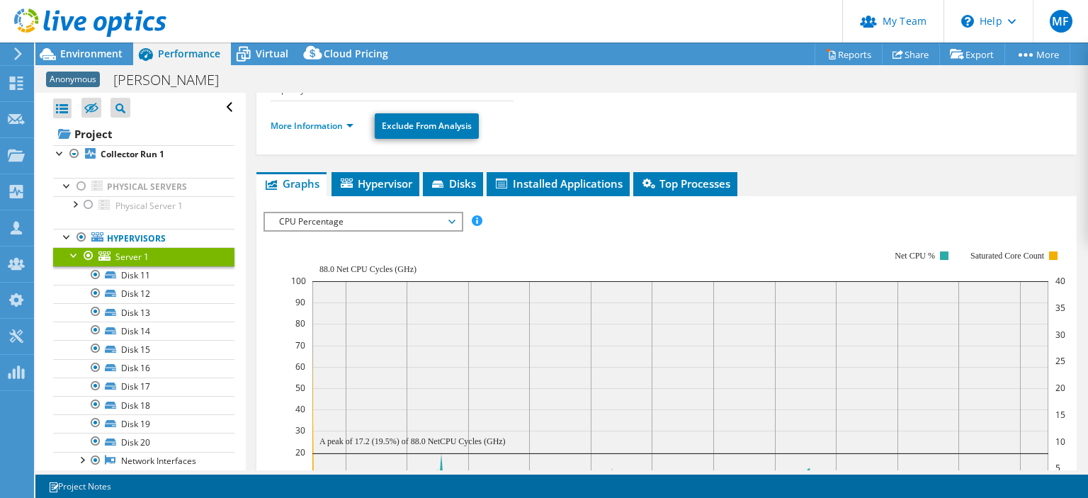
click at [324, 223] on span "CPU Percentage" at bounding box center [363, 221] width 182 height 17
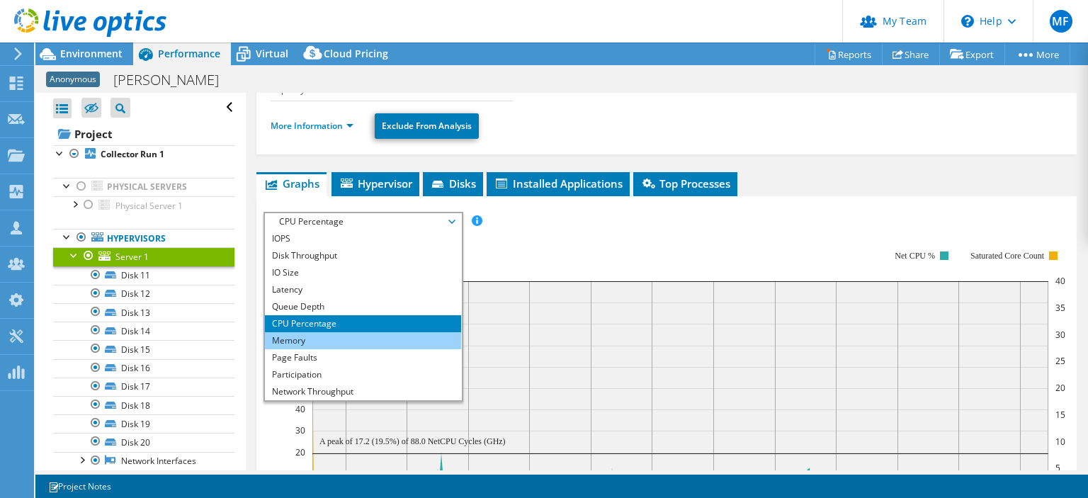
click at [322, 337] on li "Memory" at bounding box center [363, 340] width 196 height 17
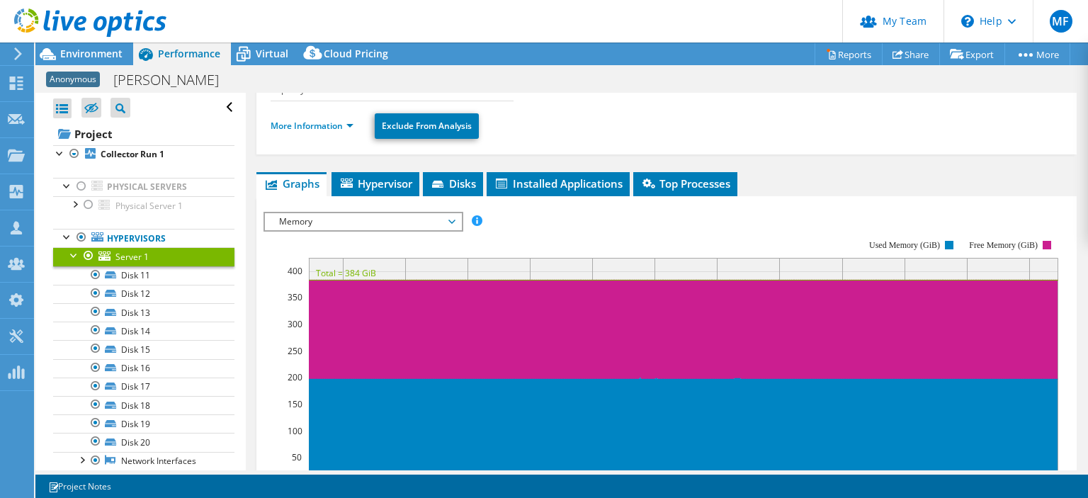
click at [305, 220] on span "Memory" at bounding box center [363, 221] width 182 height 17
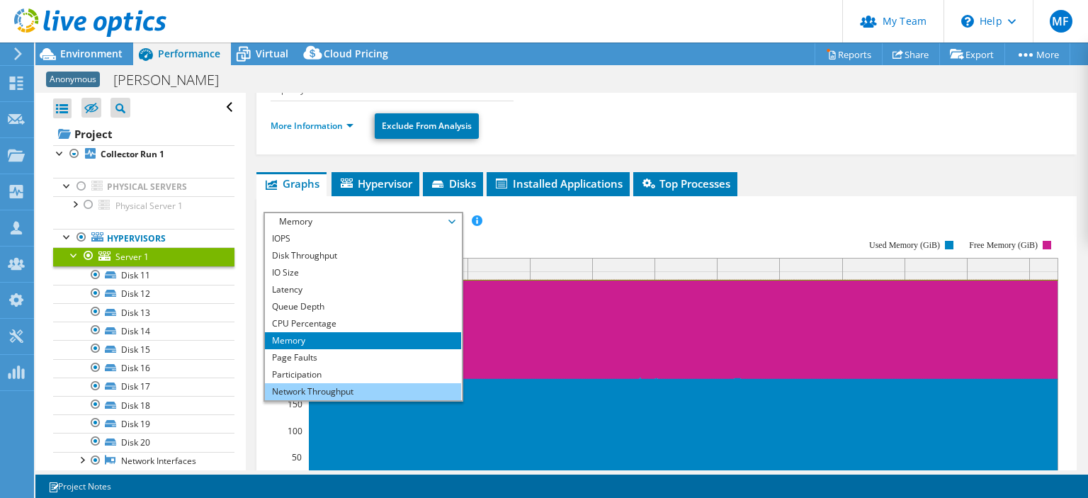
click at [312, 386] on li "Network Throughput" at bounding box center [363, 391] width 196 height 17
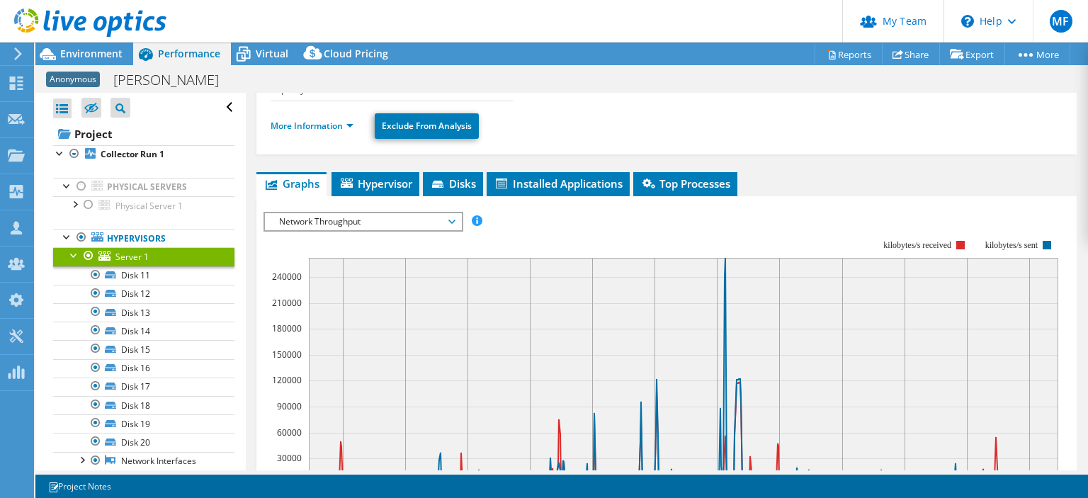
drag, startPoint x: 1087, startPoint y: 313, endPoint x: 1087, endPoint y: 434, distance: 120.4
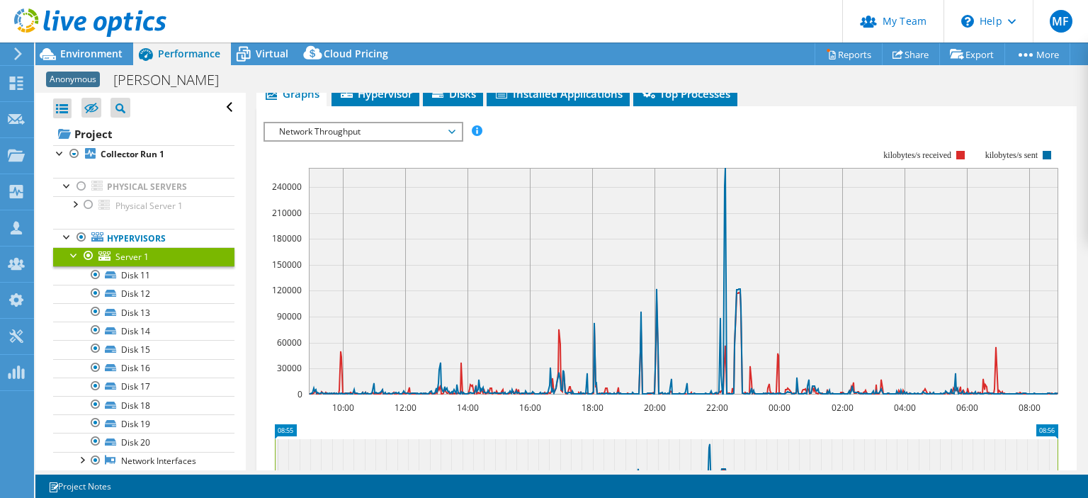
scroll to position [227, 0]
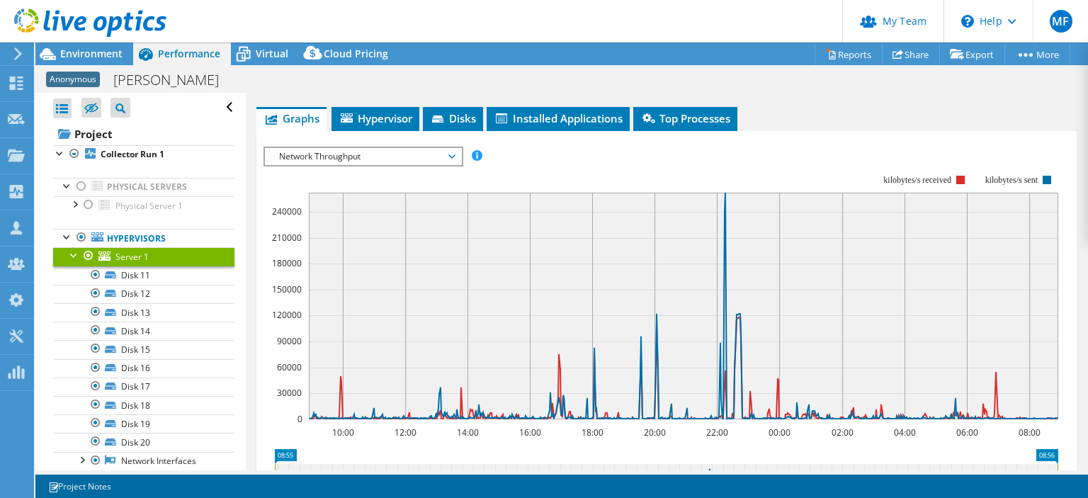
click at [429, 149] on span "Network Throughput" at bounding box center [363, 156] width 182 height 17
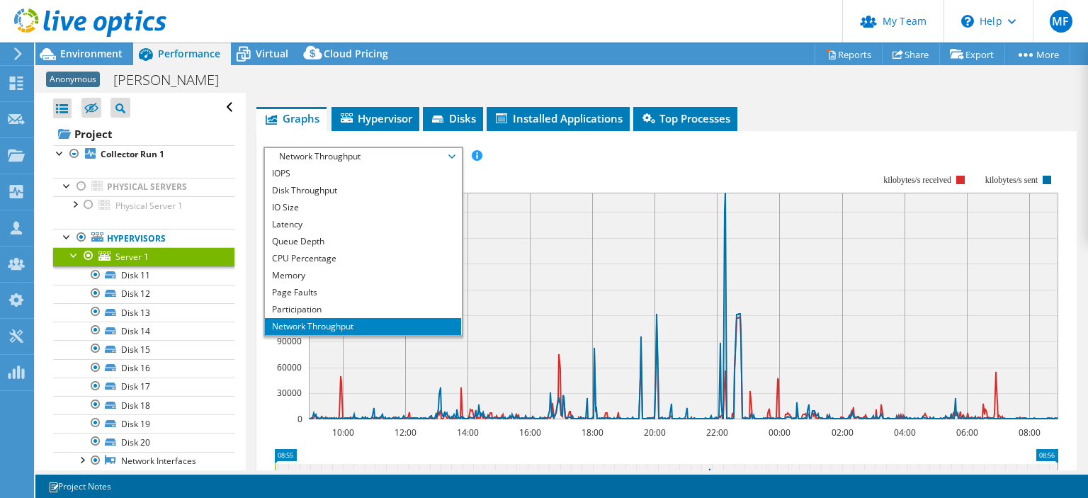
scroll to position [51, 0]
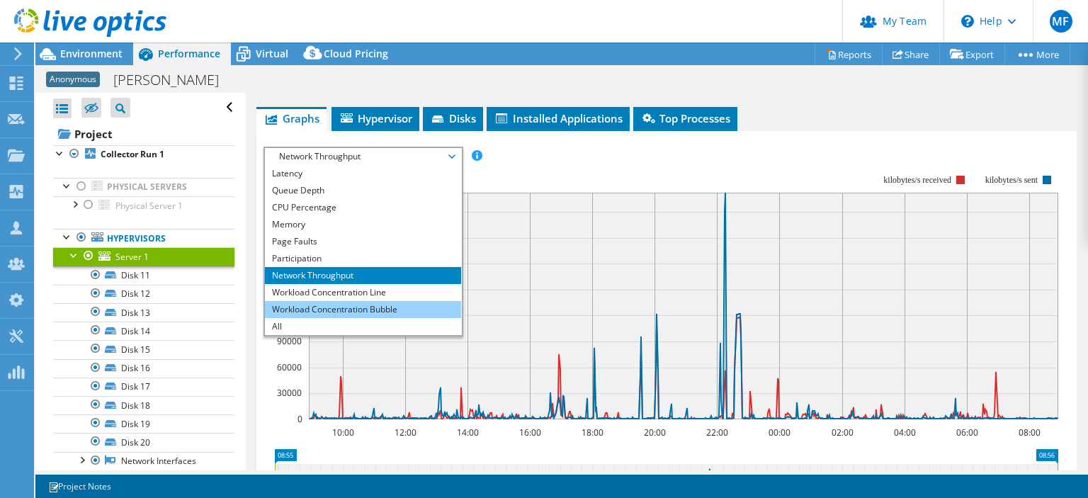
click at [376, 305] on li "Workload Concentration Bubble" at bounding box center [363, 309] width 196 height 17
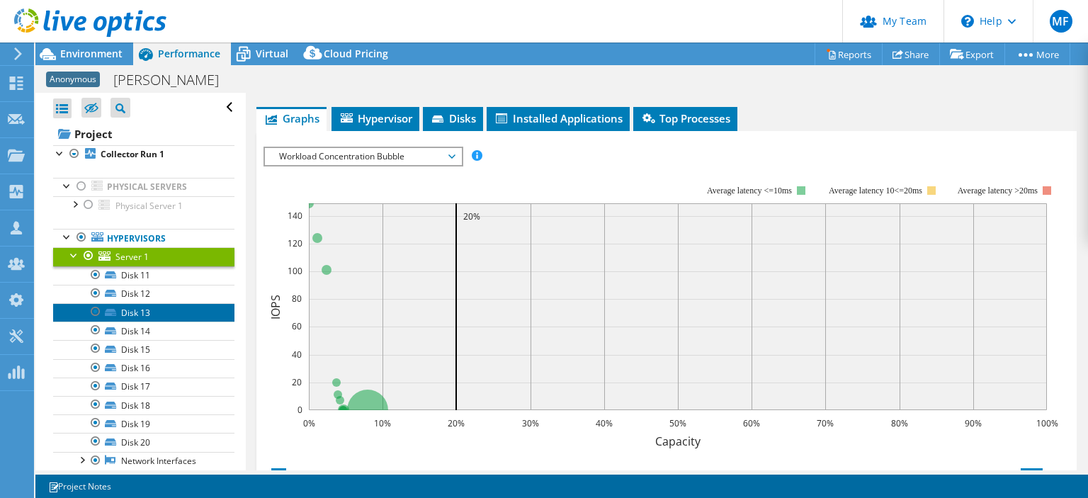
click at [135, 314] on link "Disk 13" at bounding box center [143, 312] width 181 height 18
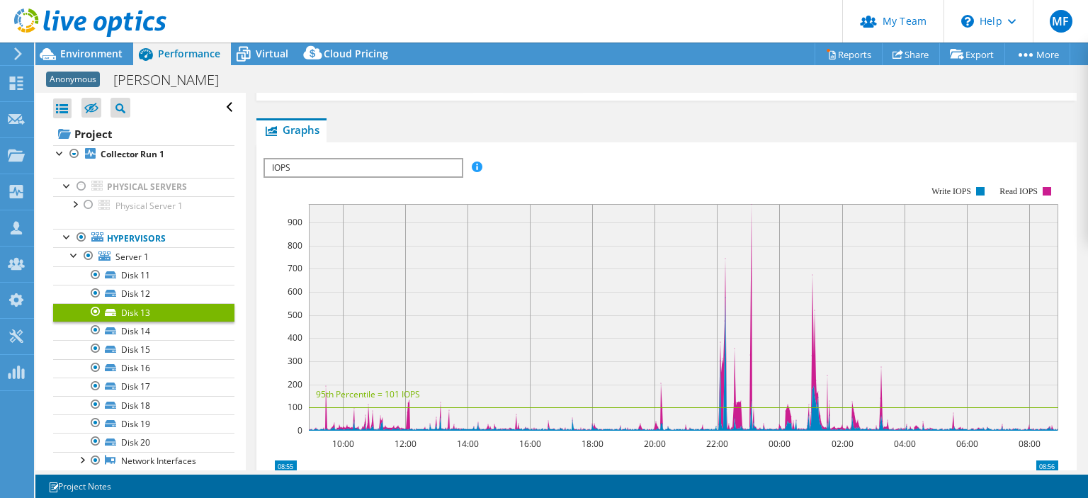
scroll to position [223, 0]
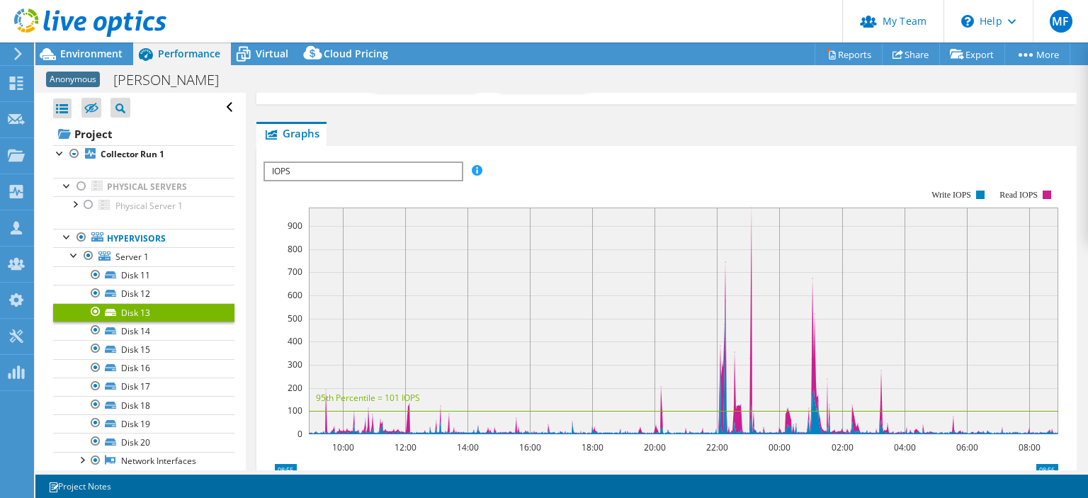
drag, startPoint x: 1087, startPoint y: 230, endPoint x: 1083, endPoint y: 119, distance: 110.6
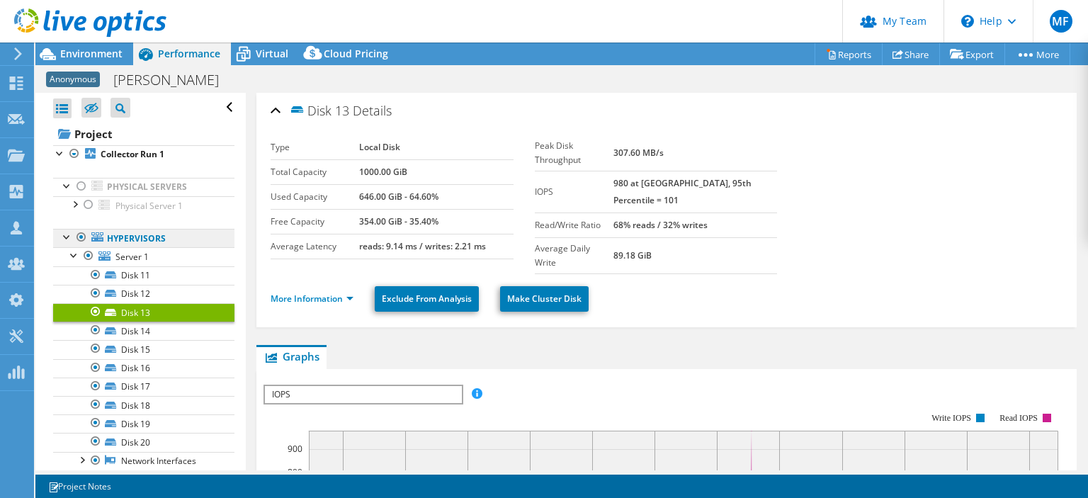
click at [128, 234] on link "Hypervisors" at bounding box center [143, 238] width 181 height 18
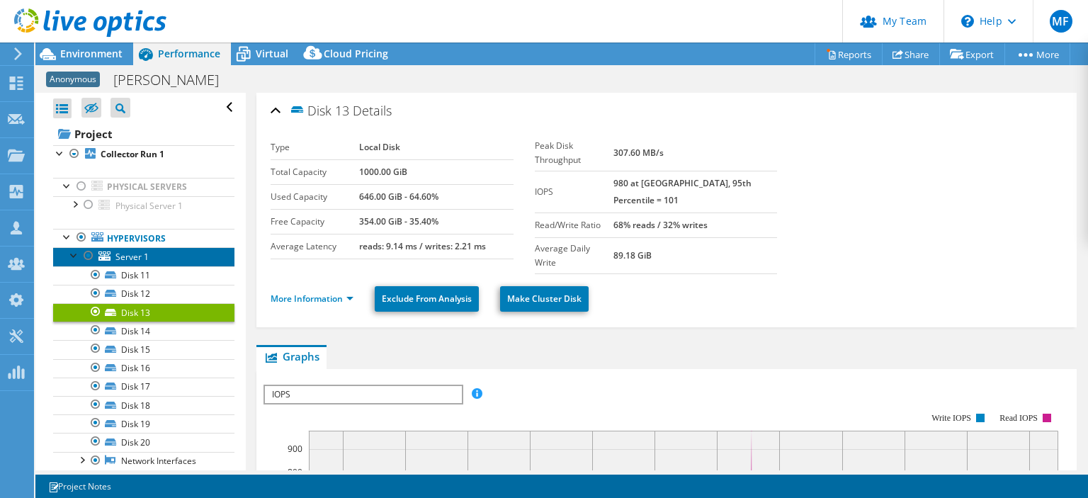
click at [101, 259] on icon at bounding box center [104, 255] width 12 height 9
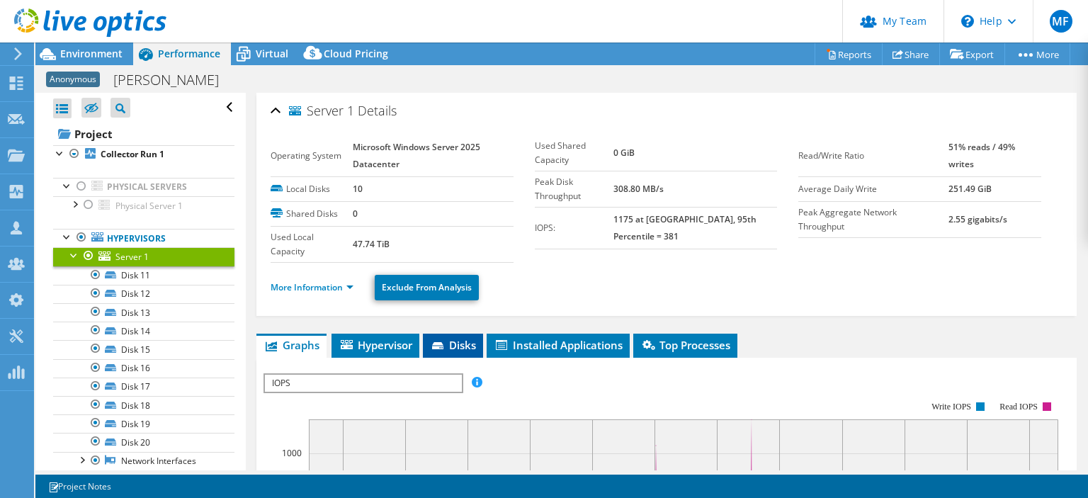
click at [449, 348] on span "Disks" at bounding box center [453, 345] width 46 height 14
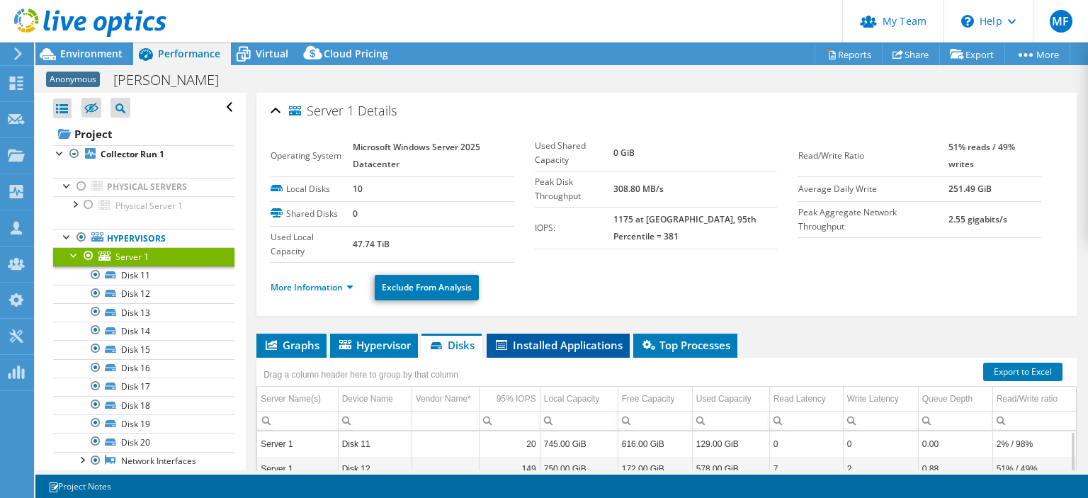
click at [585, 339] on span "Installed Applications" at bounding box center [558, 345] width 129 height 14
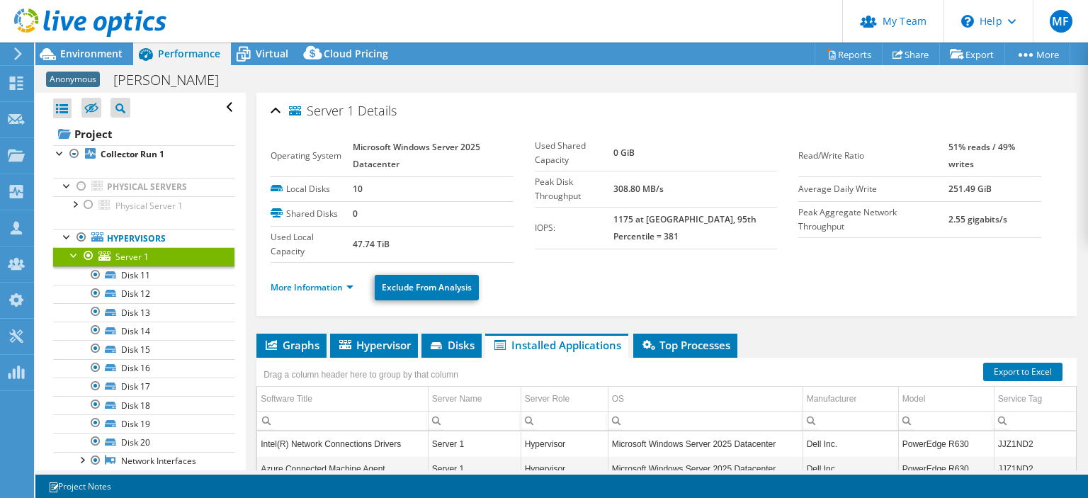
drag, startPoint x: 1083, startPoint y: 167, endPoint x: 1087, endPoint y: 264, distance: 96.4
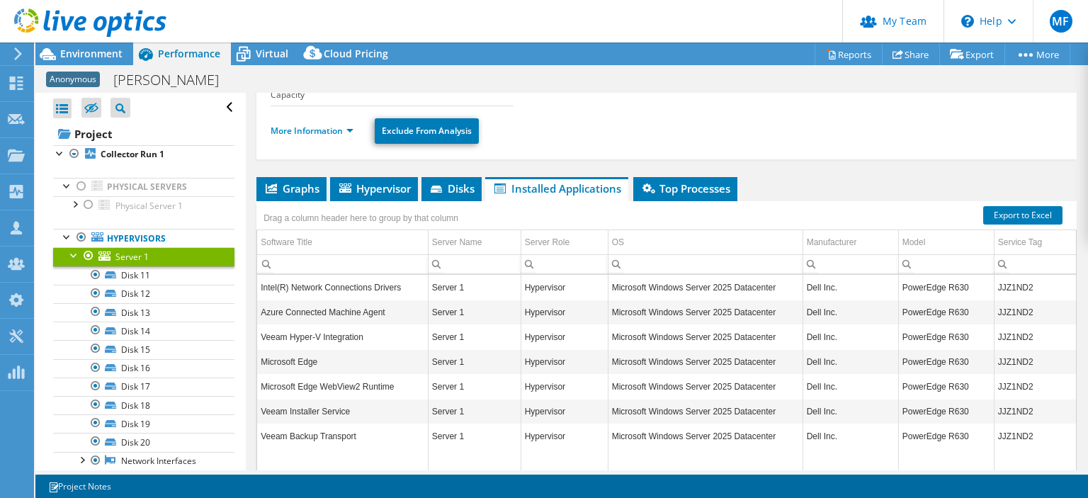
scroll to position [156, 0]
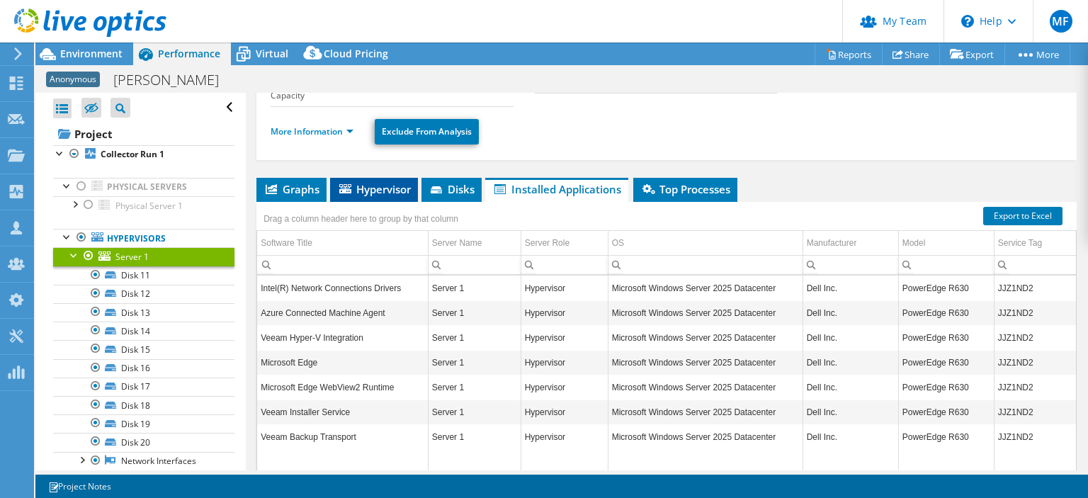
click at [386, 193] on span "Hypervisor" at bounding box center [374, 189] width 74 height 14
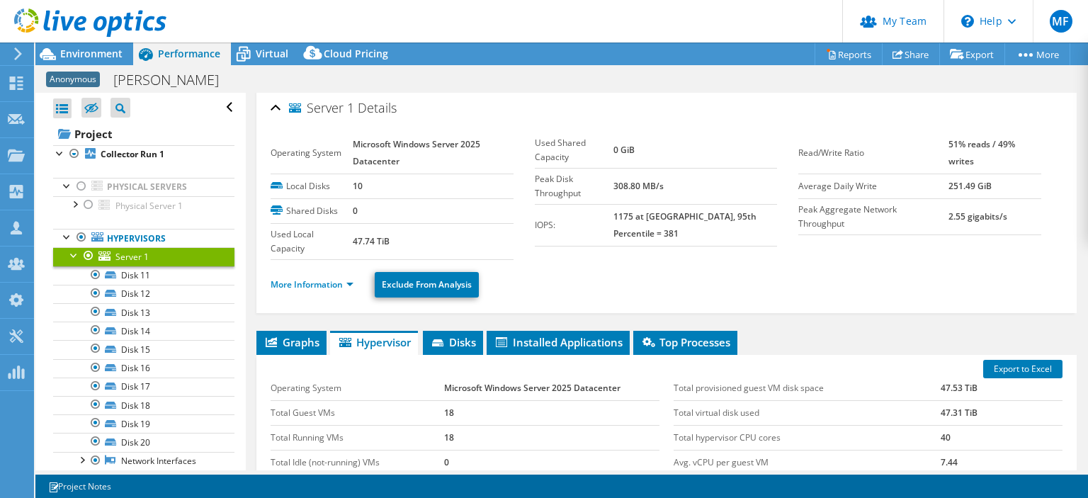
scroll to position [0, 0]
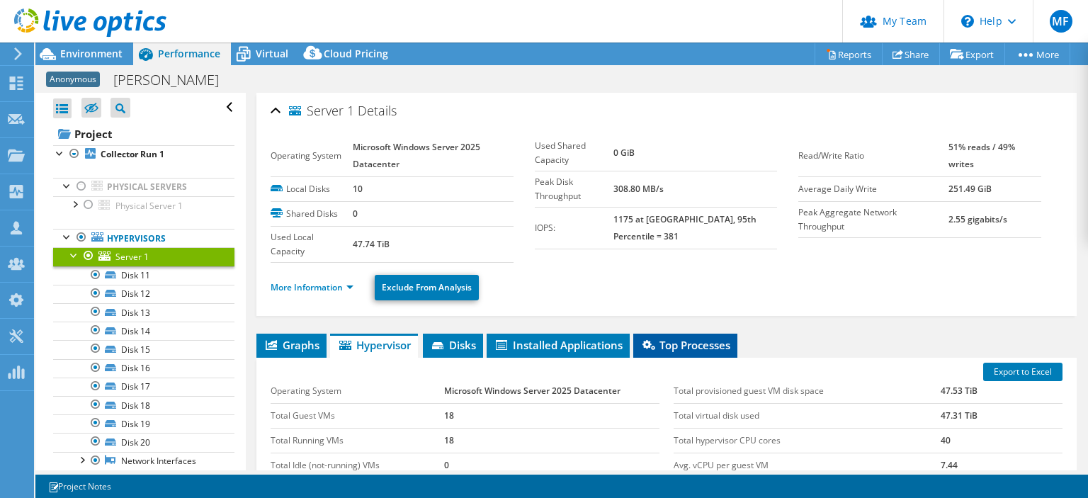
click at [699, 343] on span "Top Processes" at bounding box center [685, 345] width 90 height 14
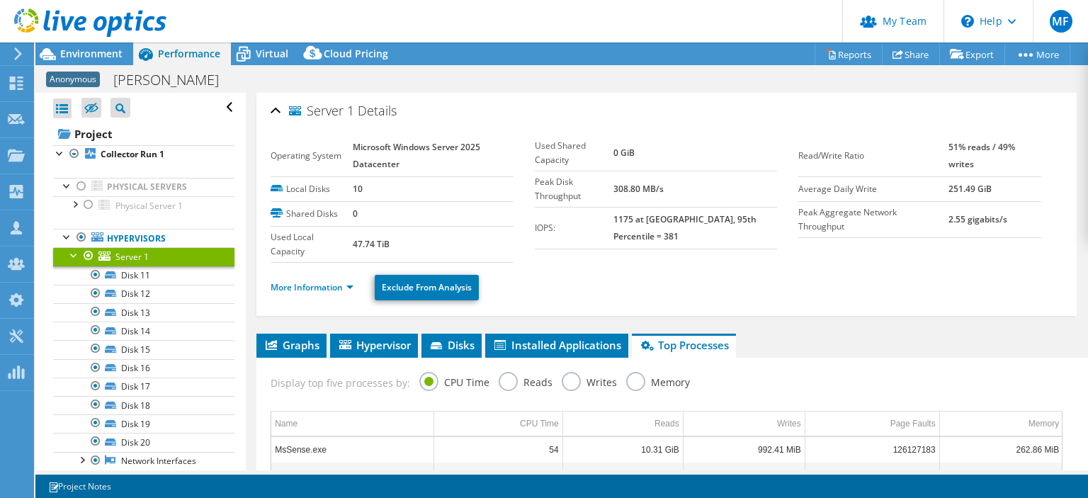
click at [302, 330] on div "Server 1 Details Operating System Microsoft Windows Server 2025 Datacenter Loca…" at bounding box center [667, 406] width 842 height 626
click at [299, 339] on span "Graphs" at bounding box center [292, 345] width 56 height 14
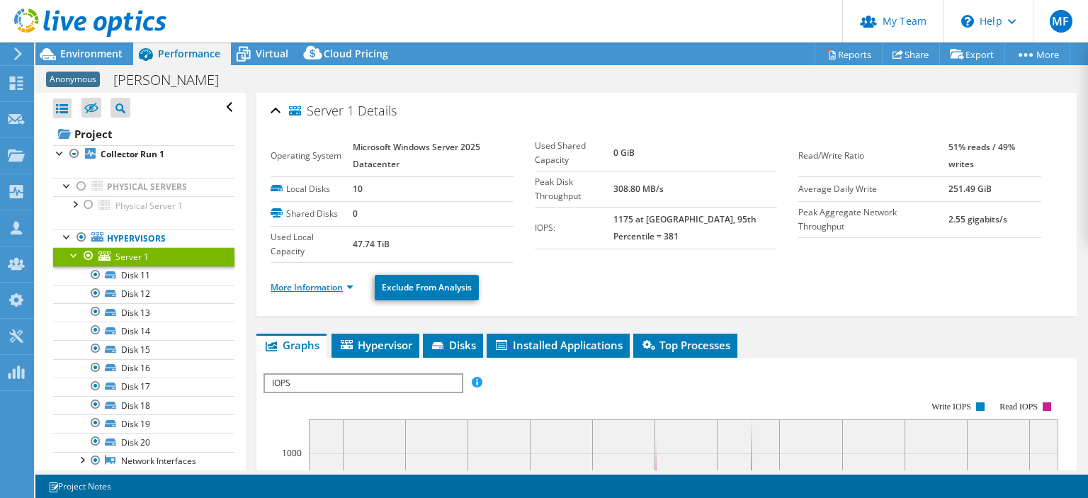
click at [282, 288] on link "More Information" at bounding box center [312, 287] width 83 height 12
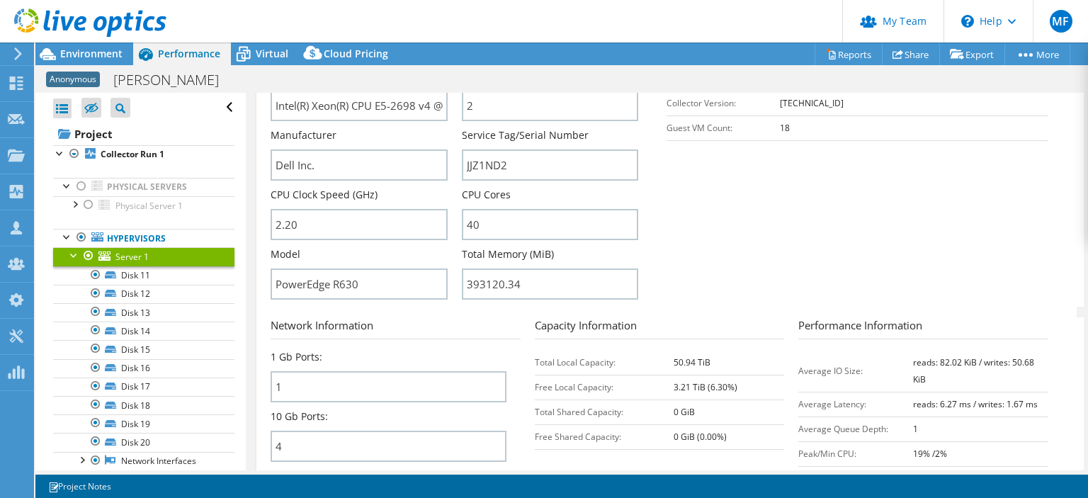
scroll to position [355, 0]
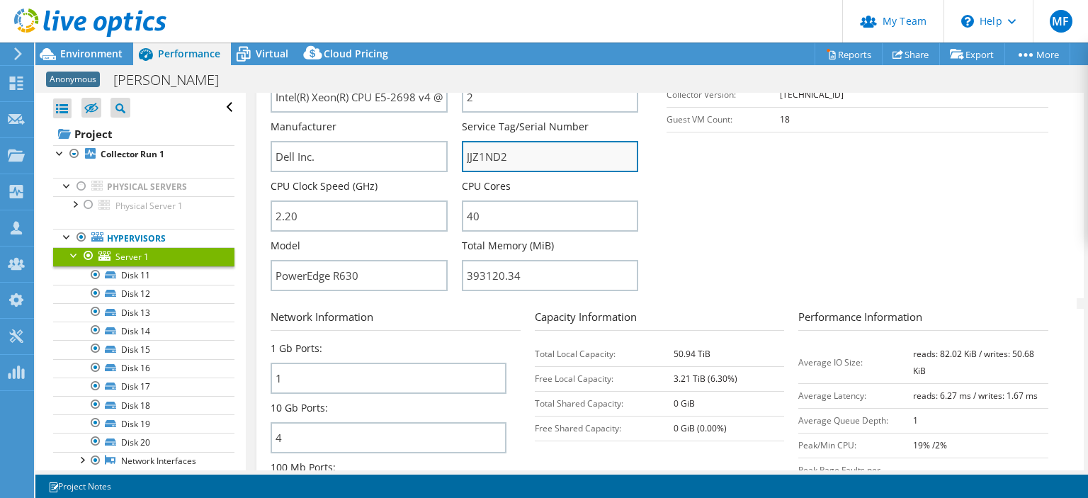
click at [511, 154] on input "JJZ1ND2" at bounding box center [550, 156] width 176 height 31
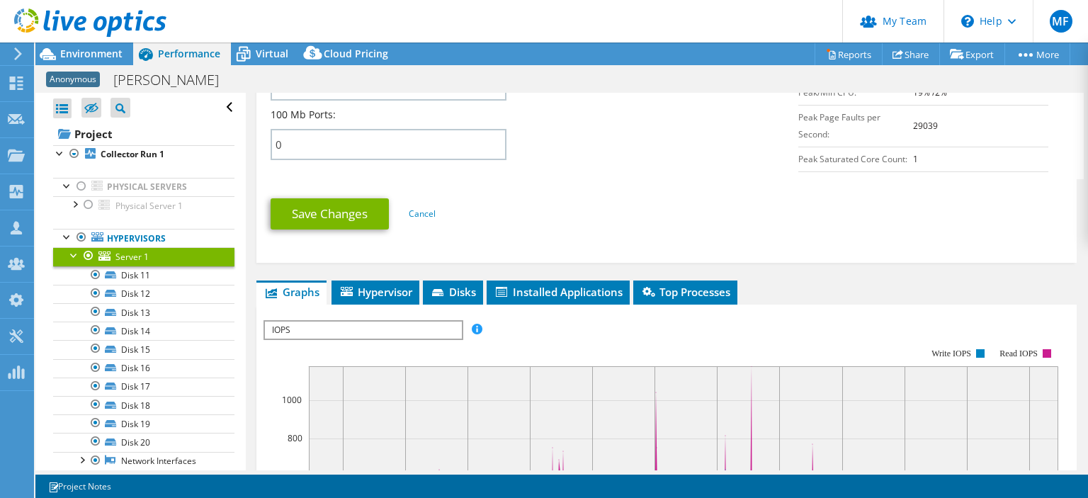
scroll to position [0, 0]
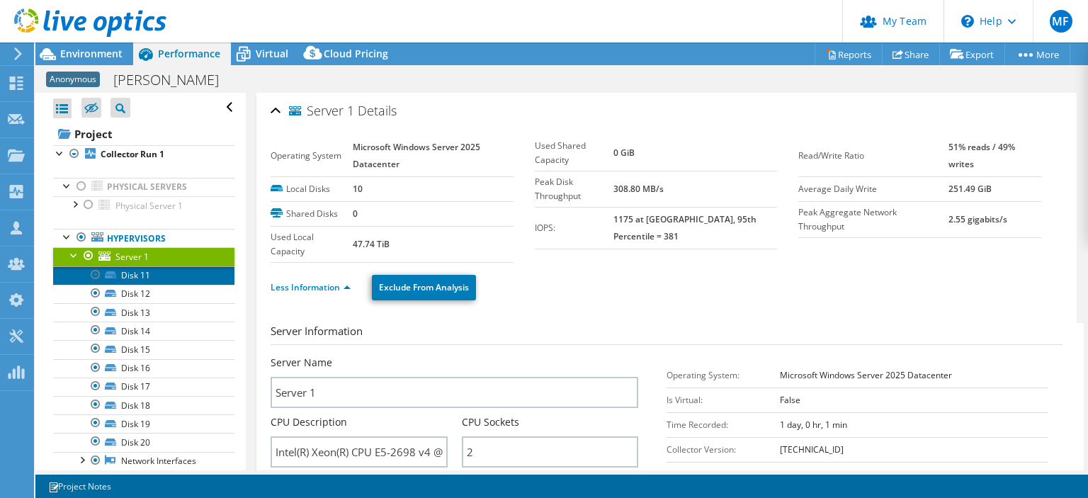
click at [126, 276] on link "Disk 11" at bounding box center [143, 275] width 181 height 18
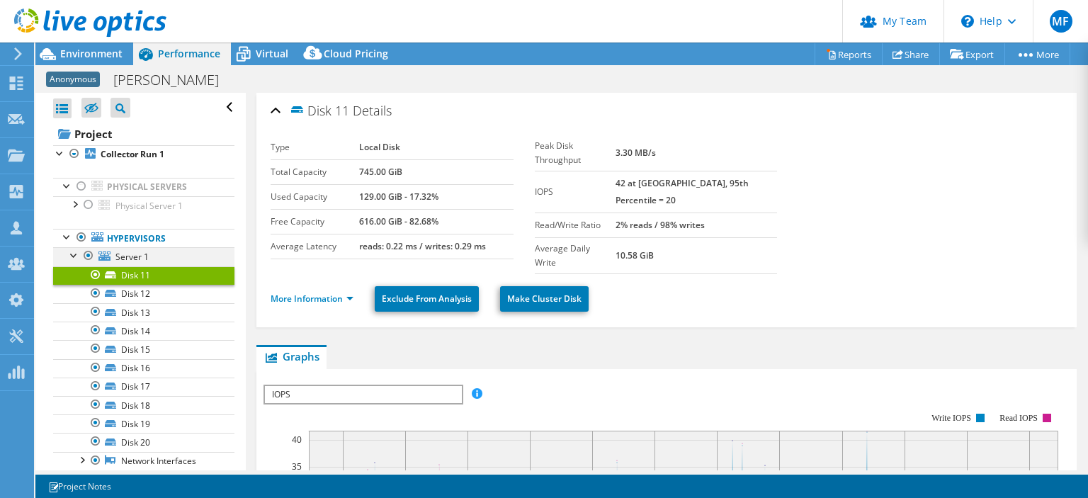
click at [76, 252] on div at bounding box center [74, 254] width 14 height 14
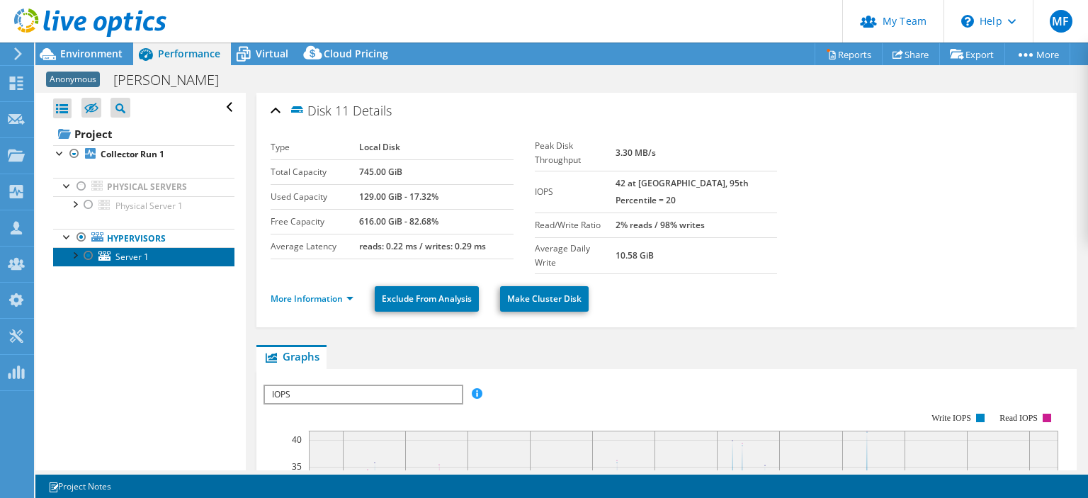
click at [132, 257] on span "Server 1" at bounding box center [131, 257] width 33 height 12
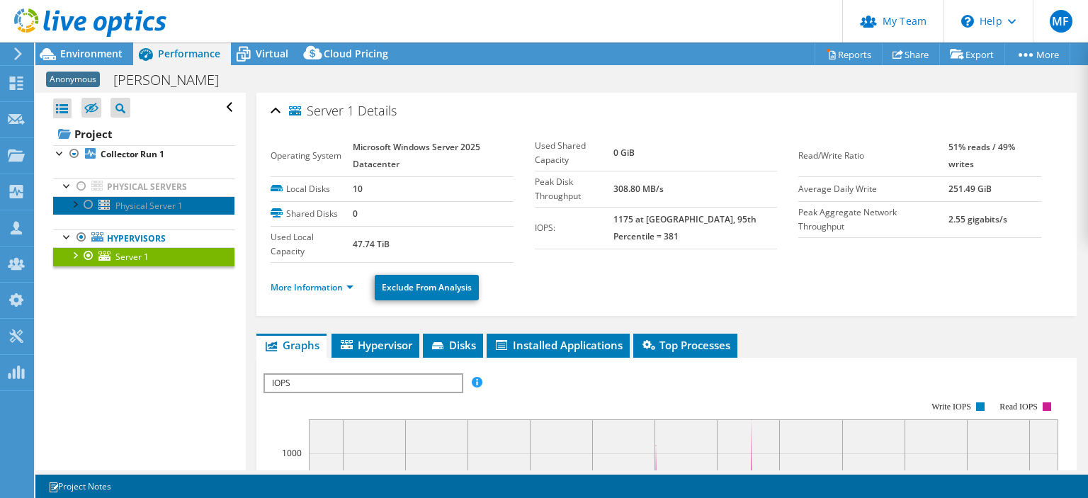
click at [121, 200] on span "Physical Server 1" at bounding box center [148, 206] width 67 height 12
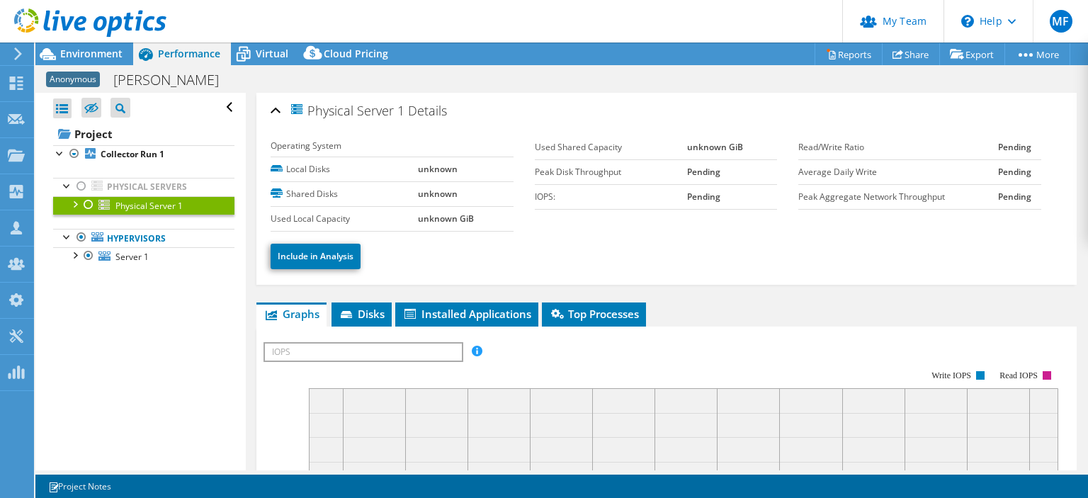
click at [121, 200] on span "Physical Server 1" at bounding box center [148, 206] width 67 height 12
click at [91, 205] on div at bounding box center [88, 204] width 14 height 17
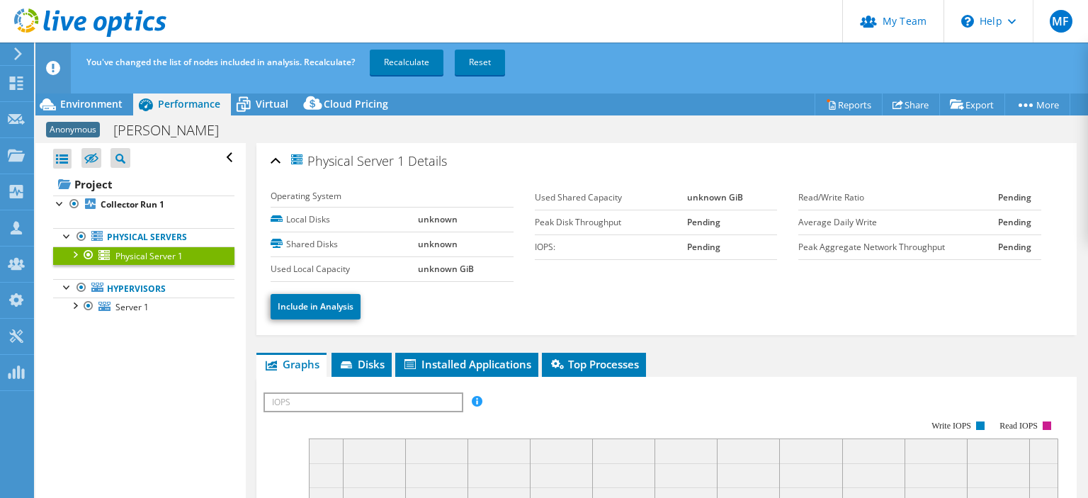
click at [86, 254] on div at bounding box center [88, 255] width 14 height 17
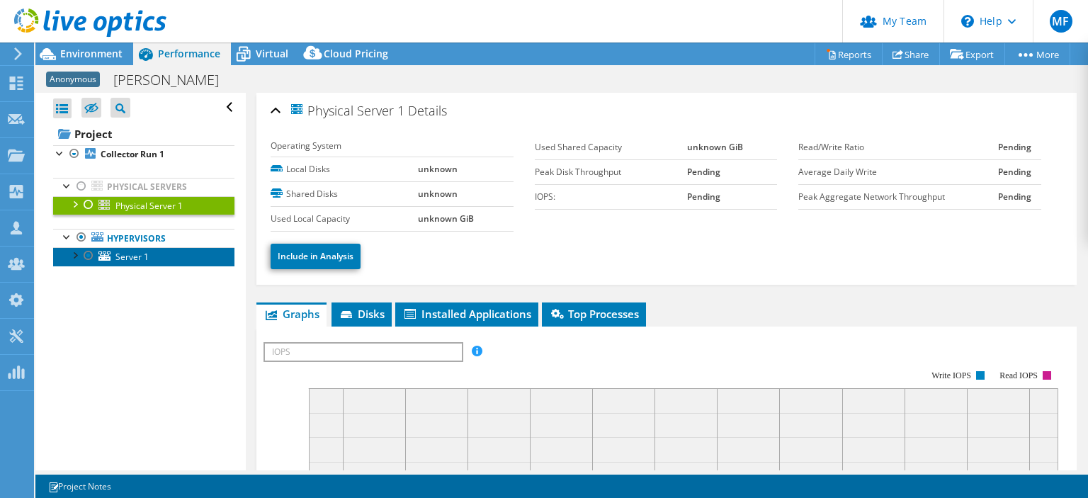
click at [128, 251] on span "Server 1" at bounding box center [131, 257] width 33 height 12
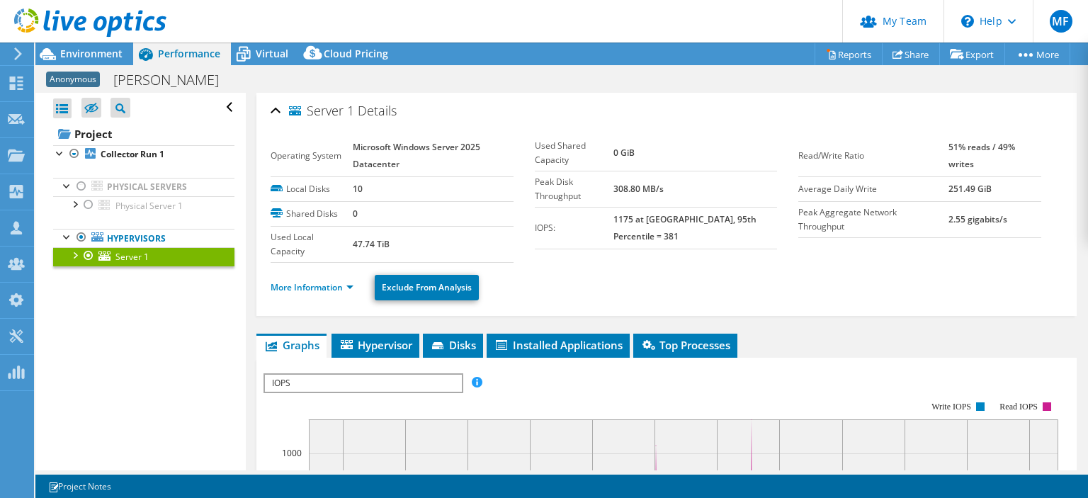
click at [72, 268] on ul "Physical Servers Physical Server 1 Disk 1 Disk 2" at bounding box center [143, 222] width 181 height 117
click at [75, 257] on div at bounding box center [74, 254] width 14 height 14
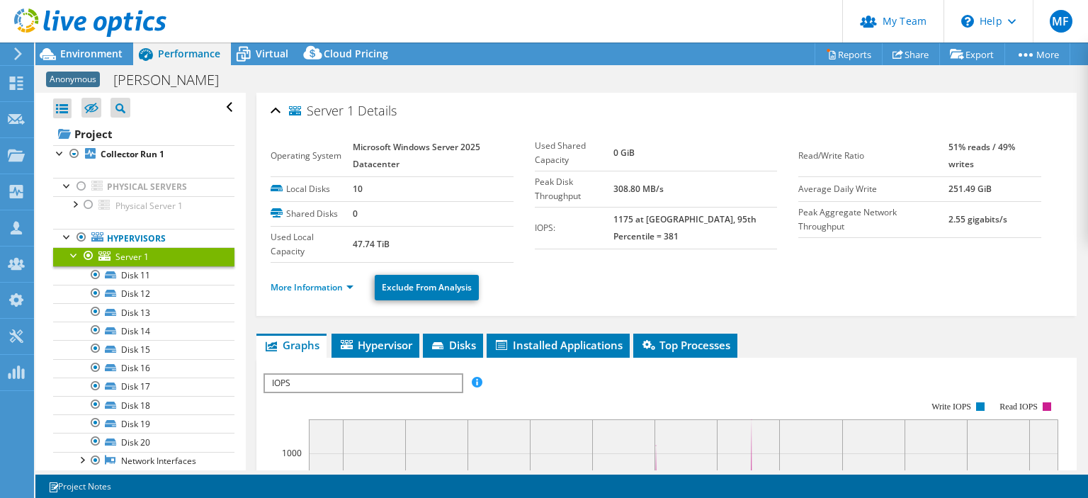
click at [75, 257] on div at bounding box center [74, 254] width 14 height 14
